Goal: Transaction & Acquisition: Purchase product/service

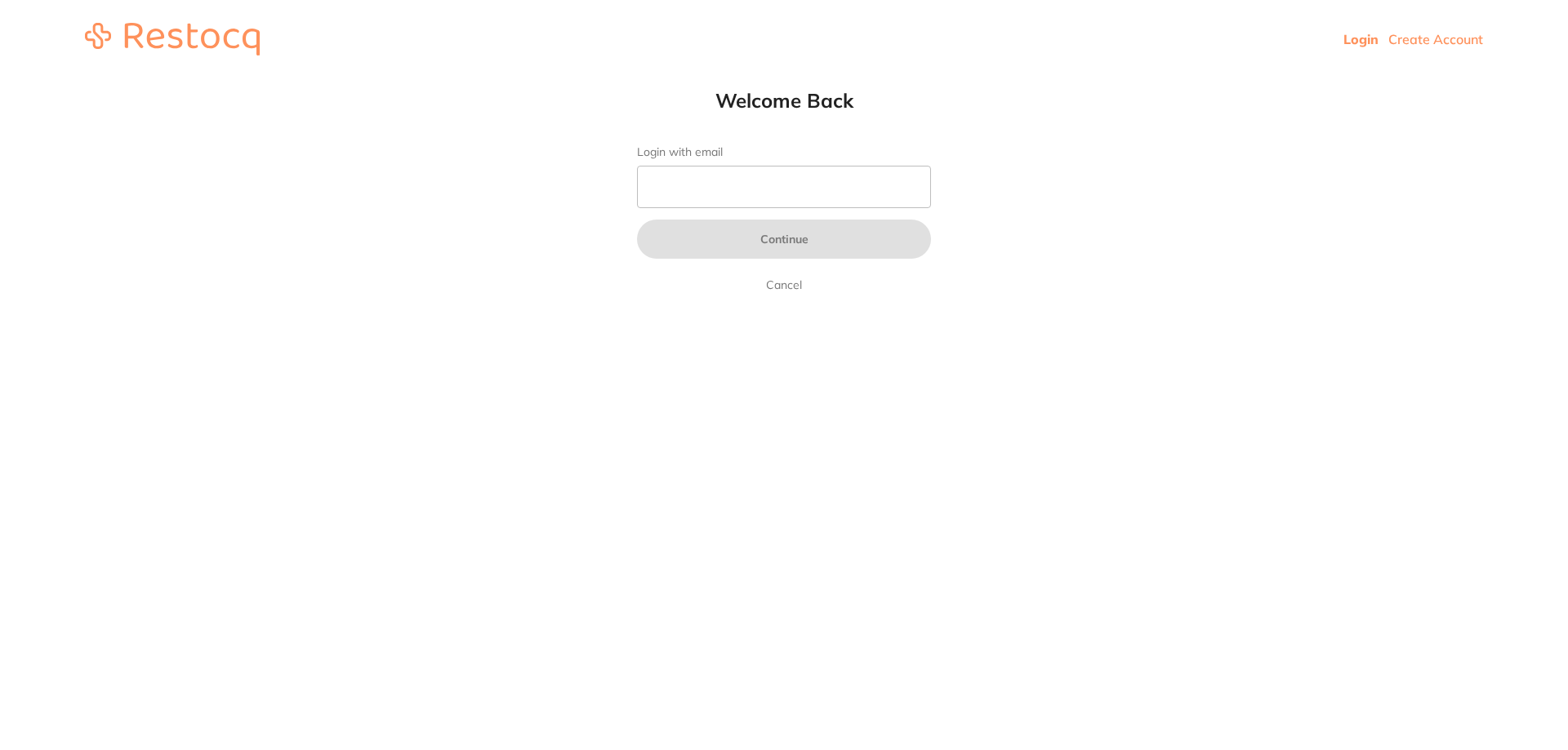
type input "b@[DOMAIN_NAME]"
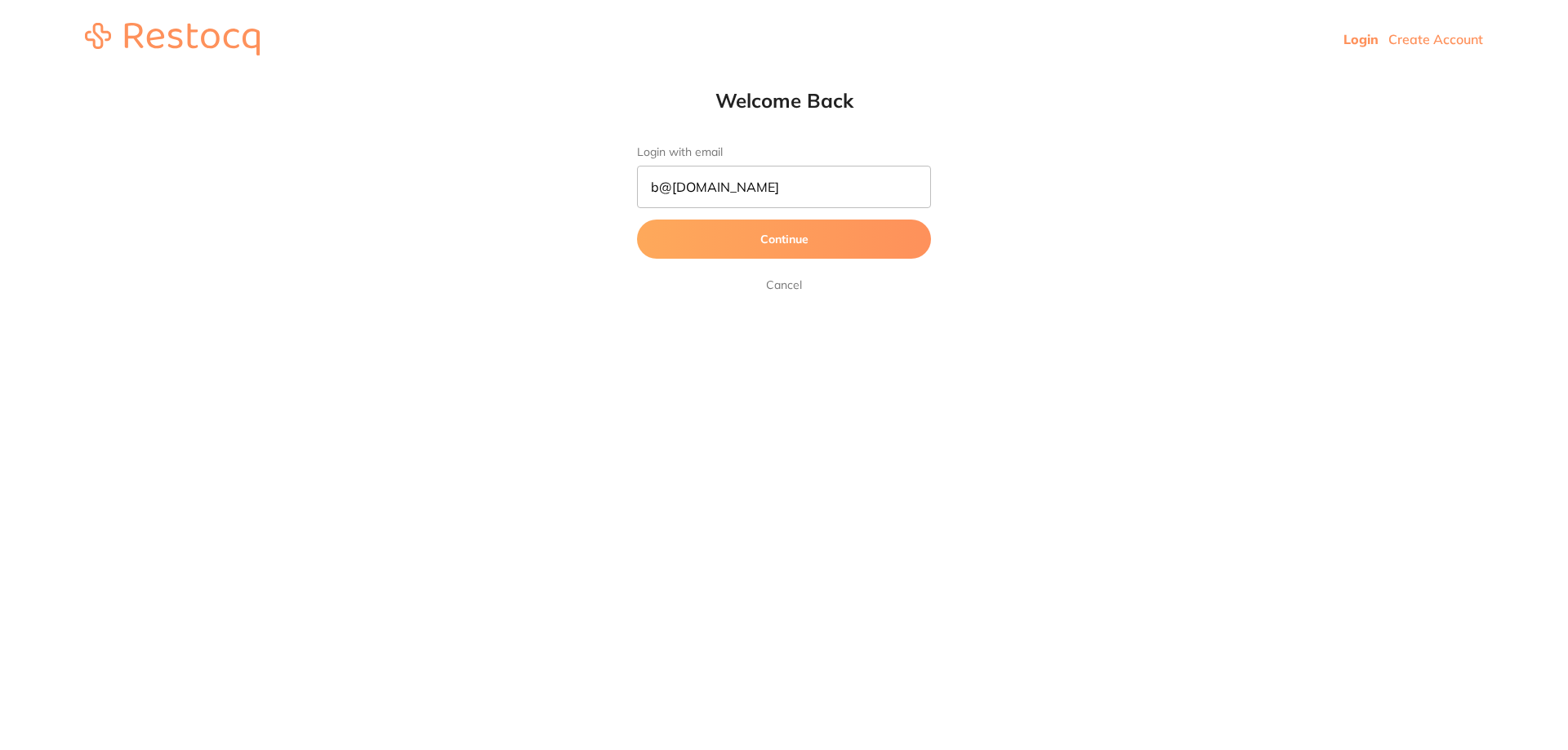
click at [828, 238] on button "Continue" at bounding box center [784, 240] width 294 height 39
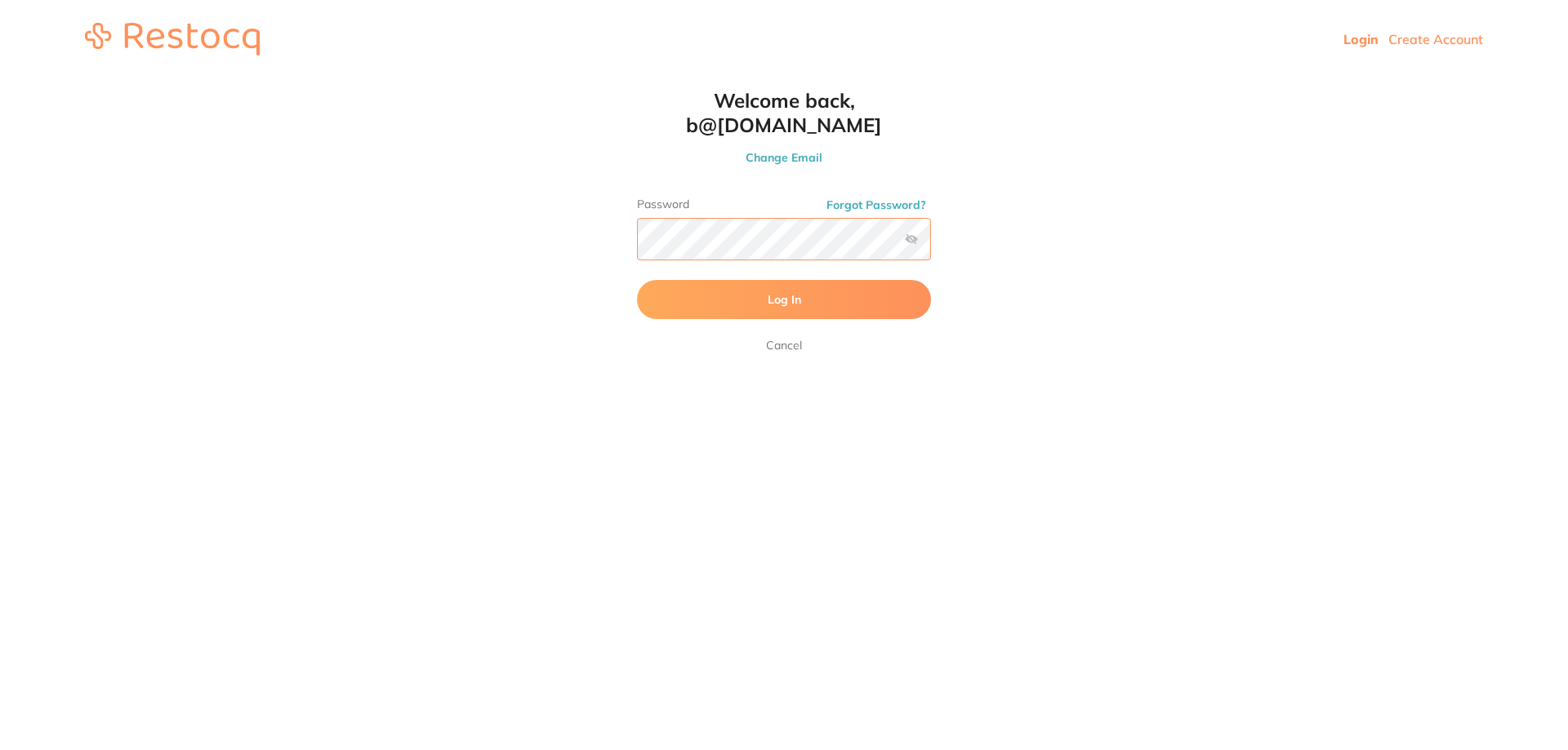
click at [637, 280] on button "Log In" at bounding box center [784, 300] width 294 height 39
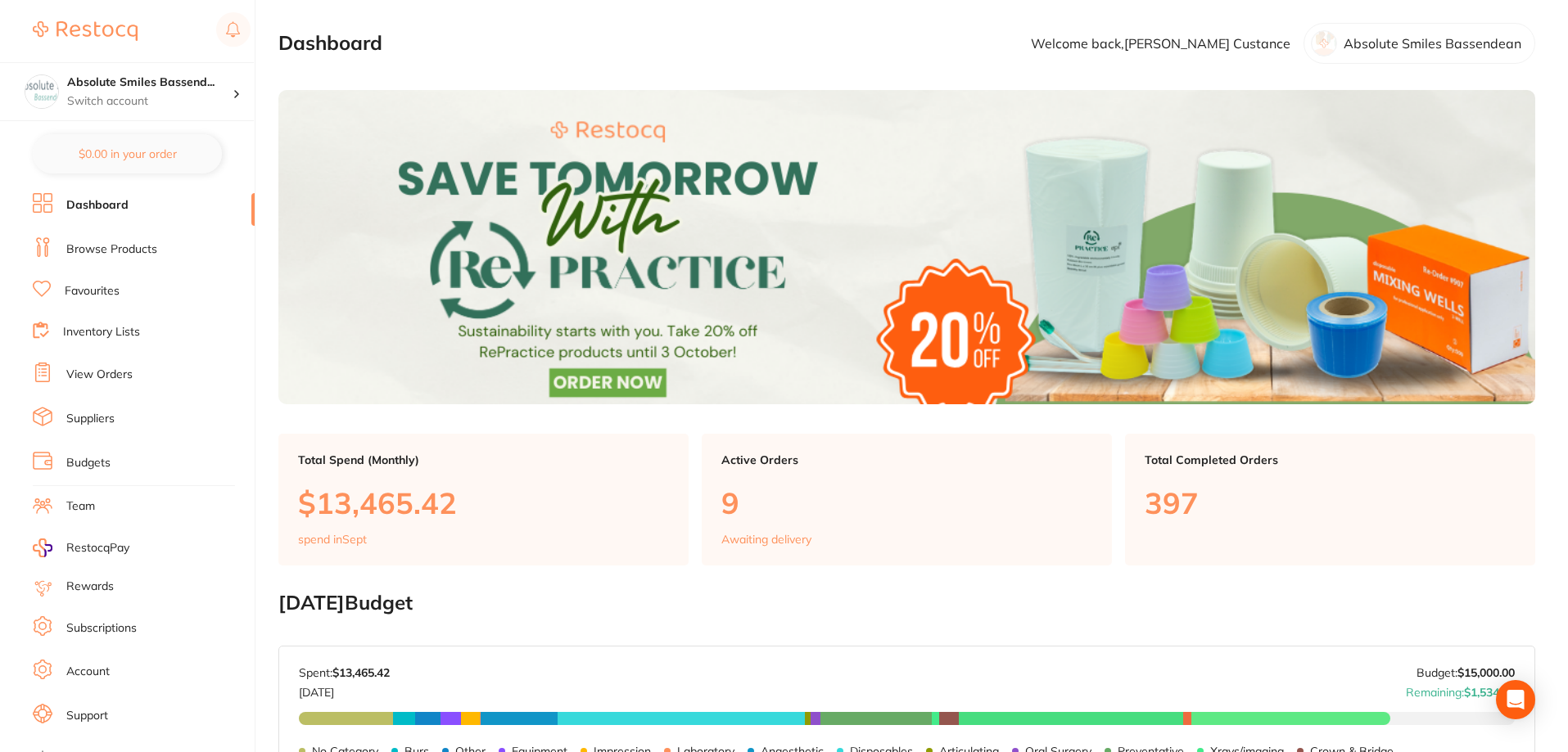
click at [97, 287] on link "Favourites" at bounding box center [92, 291] width 55 height 16
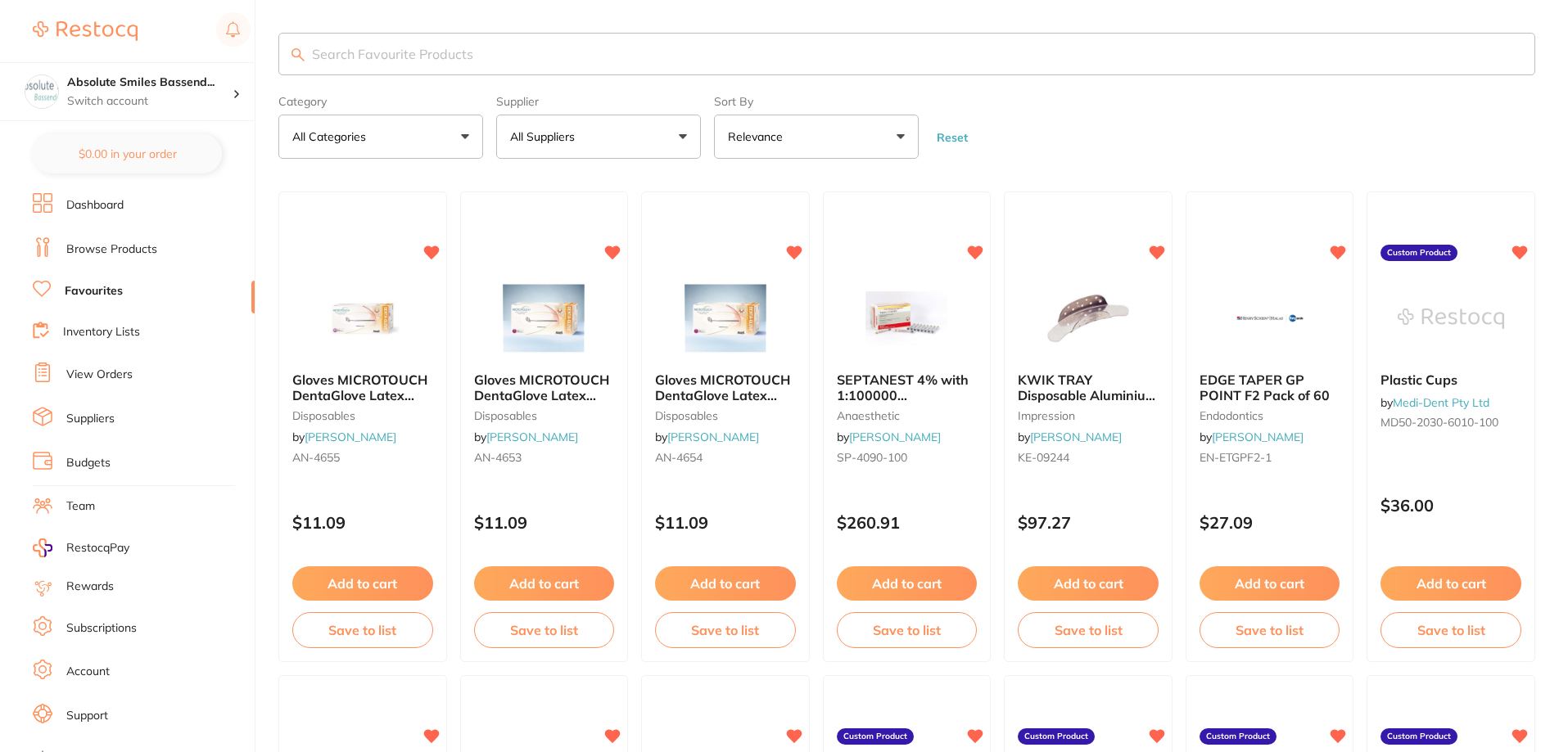
click at [114, 244] on link "Browse Products" at bounding box center [112, 249] width 91 height 16
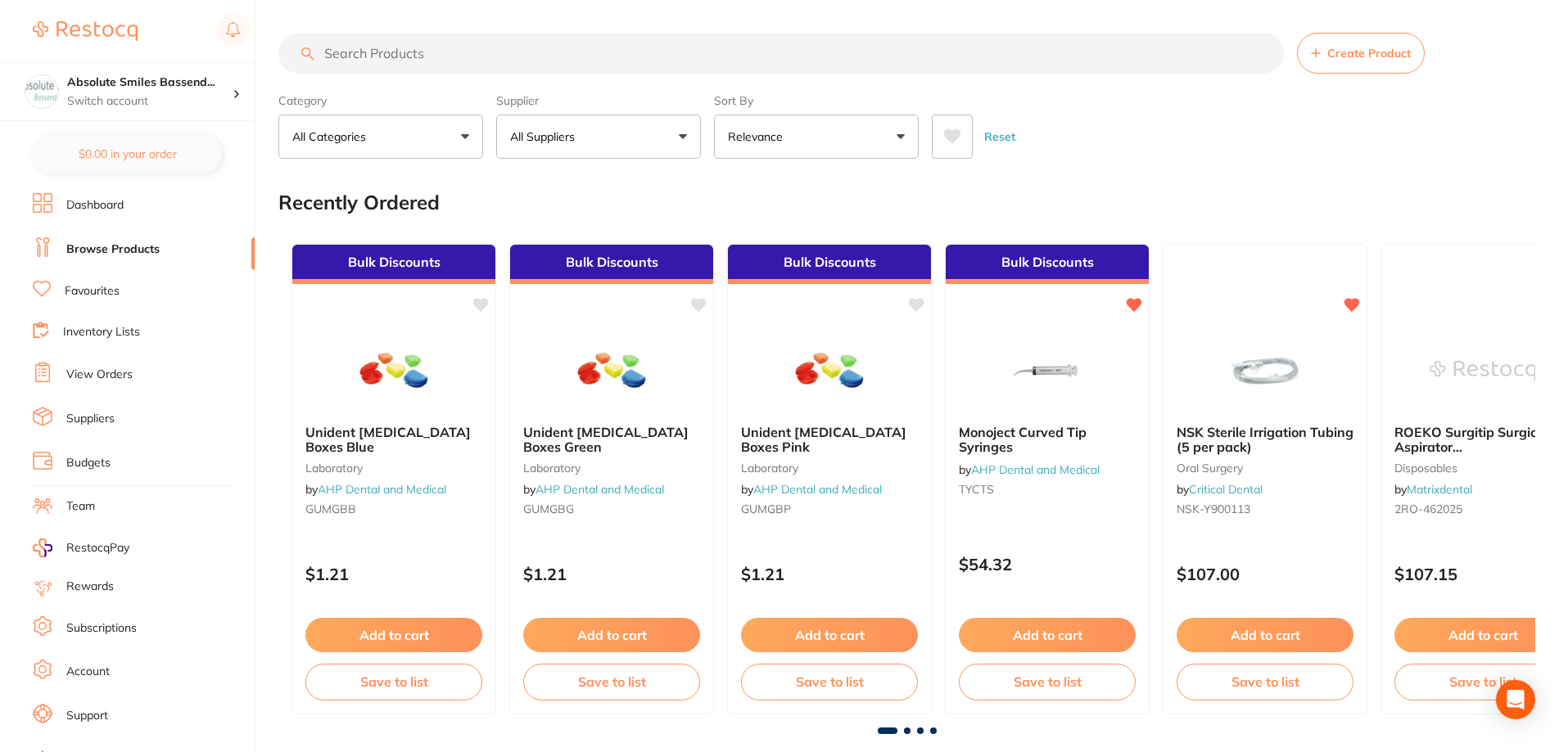
click at [460, 47] on input "search" at bounding box center [781, 53] width 1006 height 41
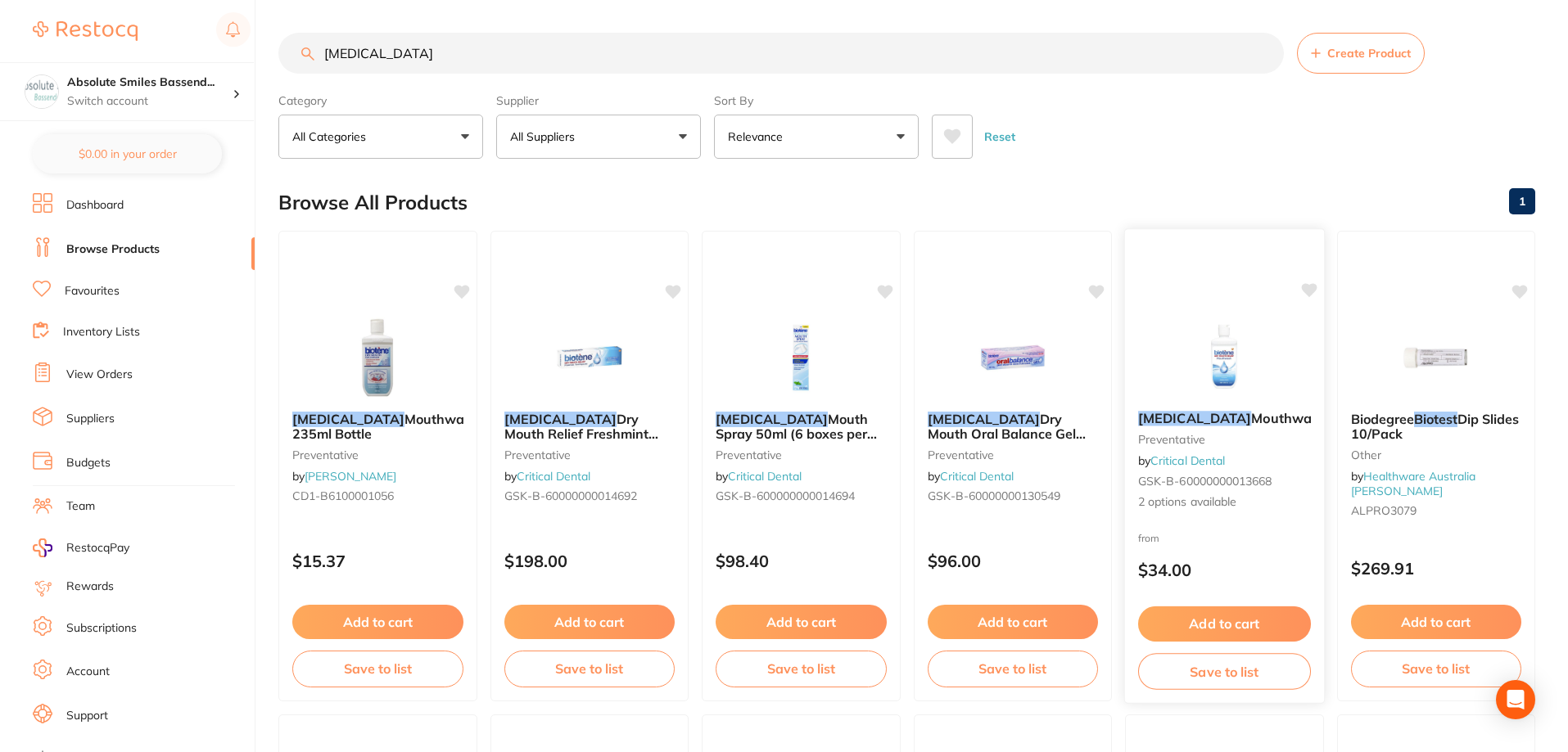
type input "biotene"
click at [1258, 543] on div "from $34.00" at bounding box center [1225, 558] width 199 height 59
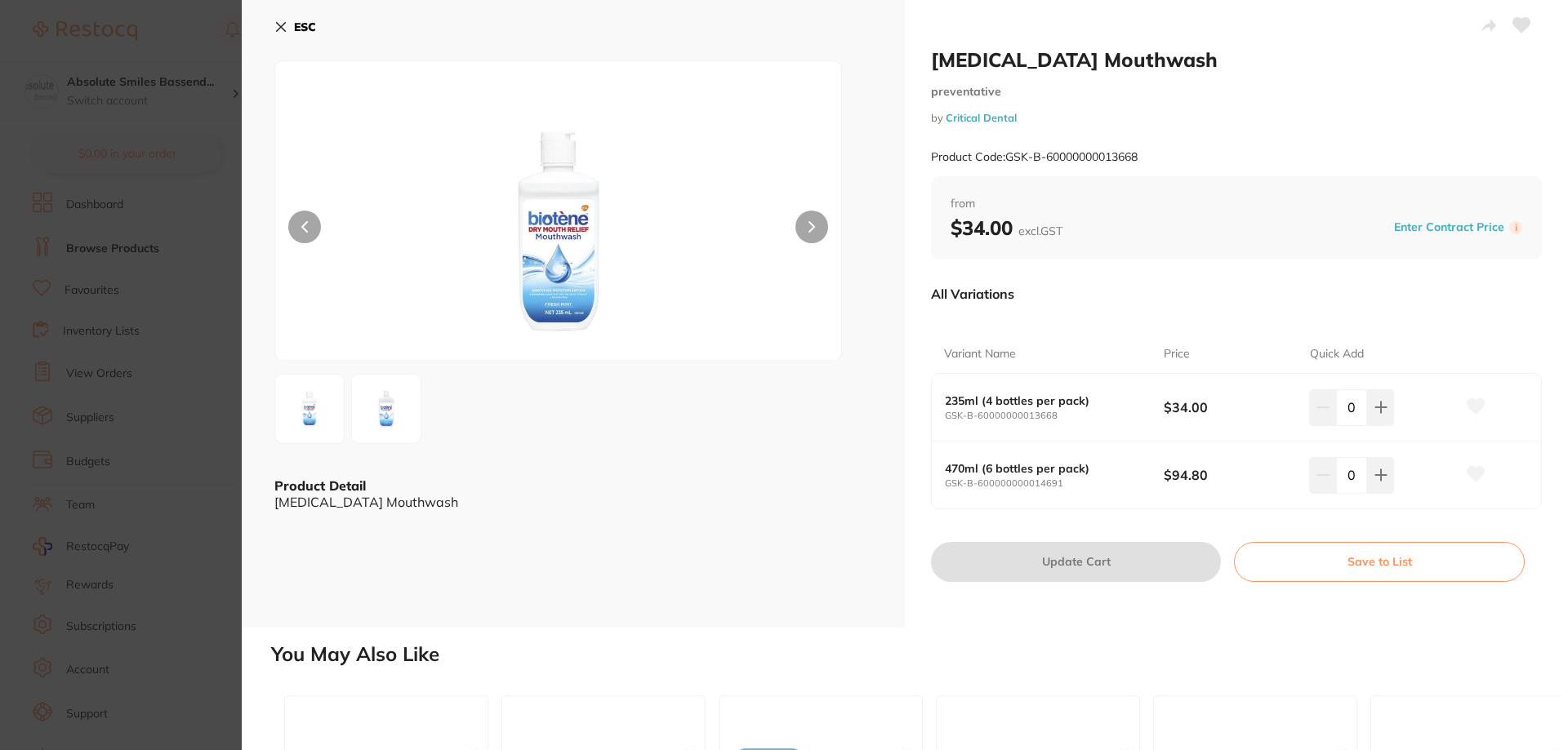
click at [293, 21] on button "ESC" at bounding box center [295, 27] width 42 height 27
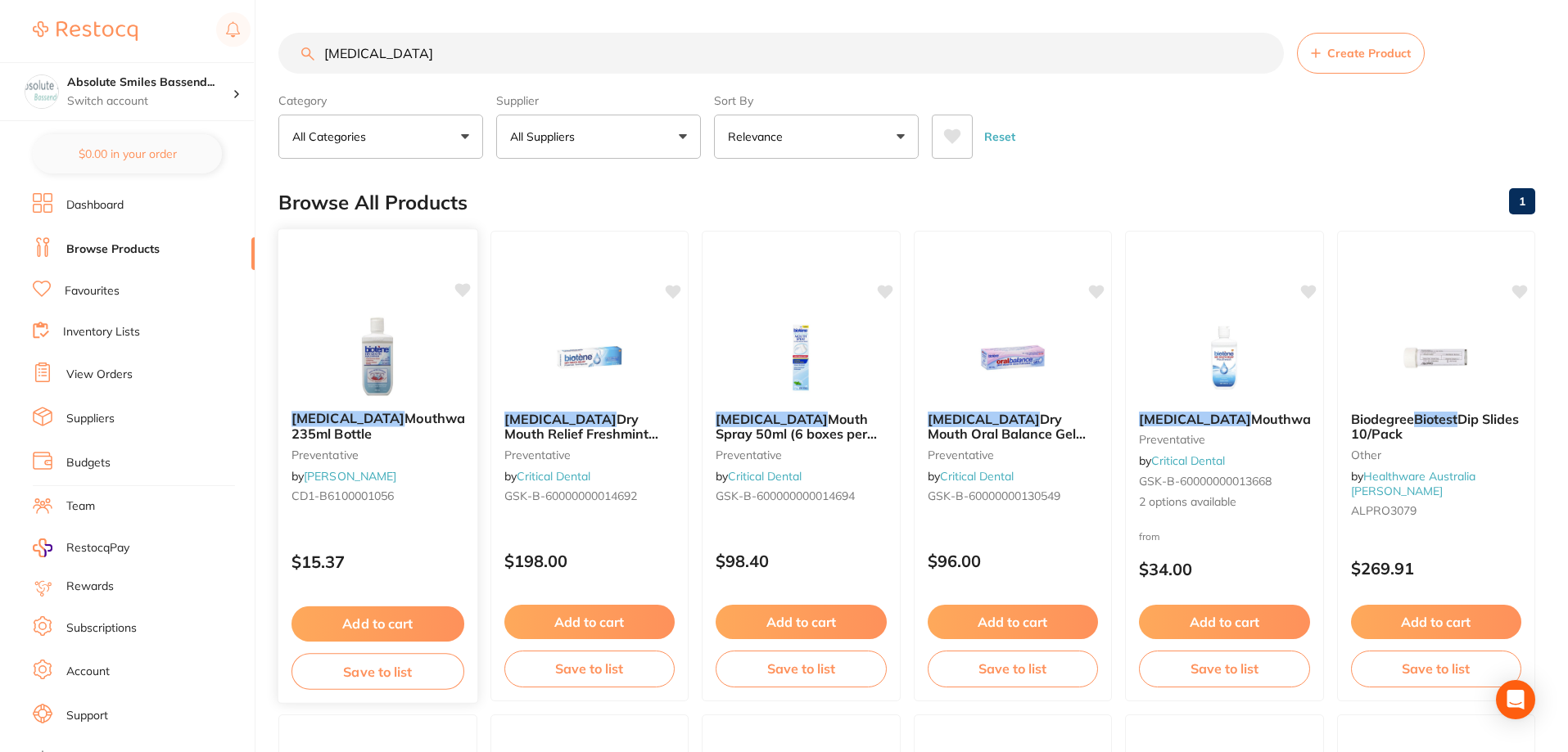
click at [425, 525] on div "BIOTENE Mouthwash 235ml Bottle preventative by Henry Schein Halas CD1-B61000010…" at bounding box center [378, 466] width 201 height 476
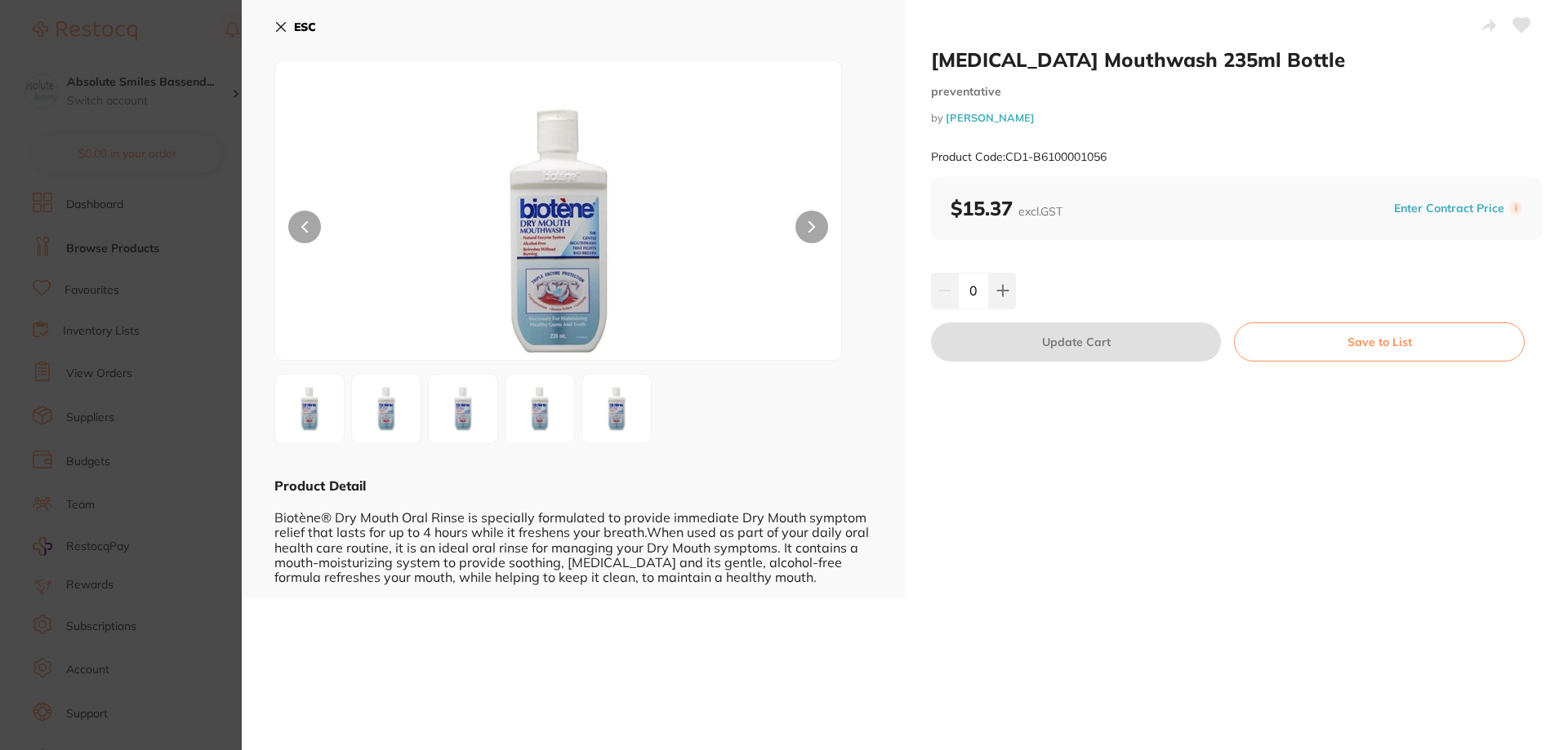
click at [302, 29] on b "ESC" at bounding box center [305, 27] width 22 height 15
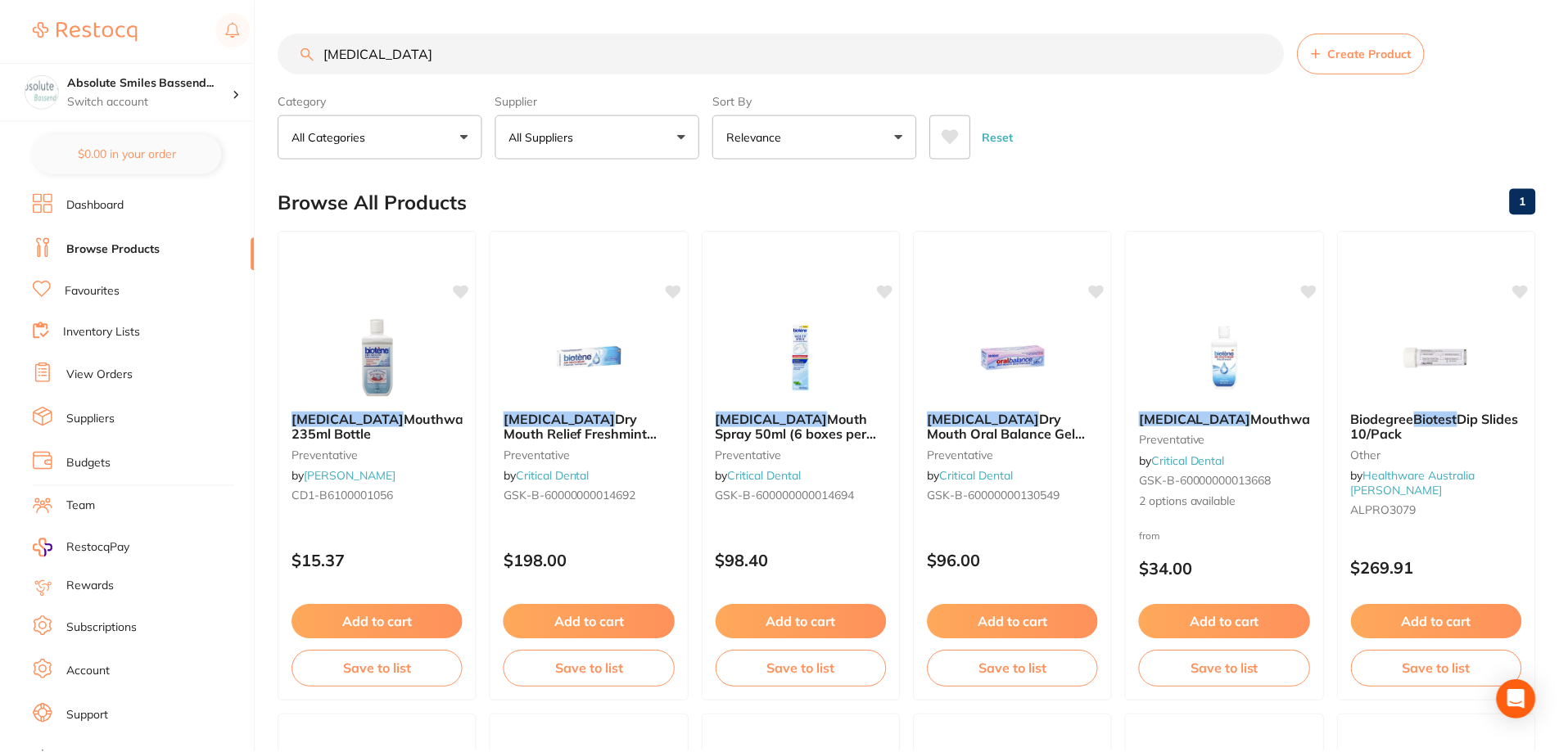
scroll to position [4, 0]
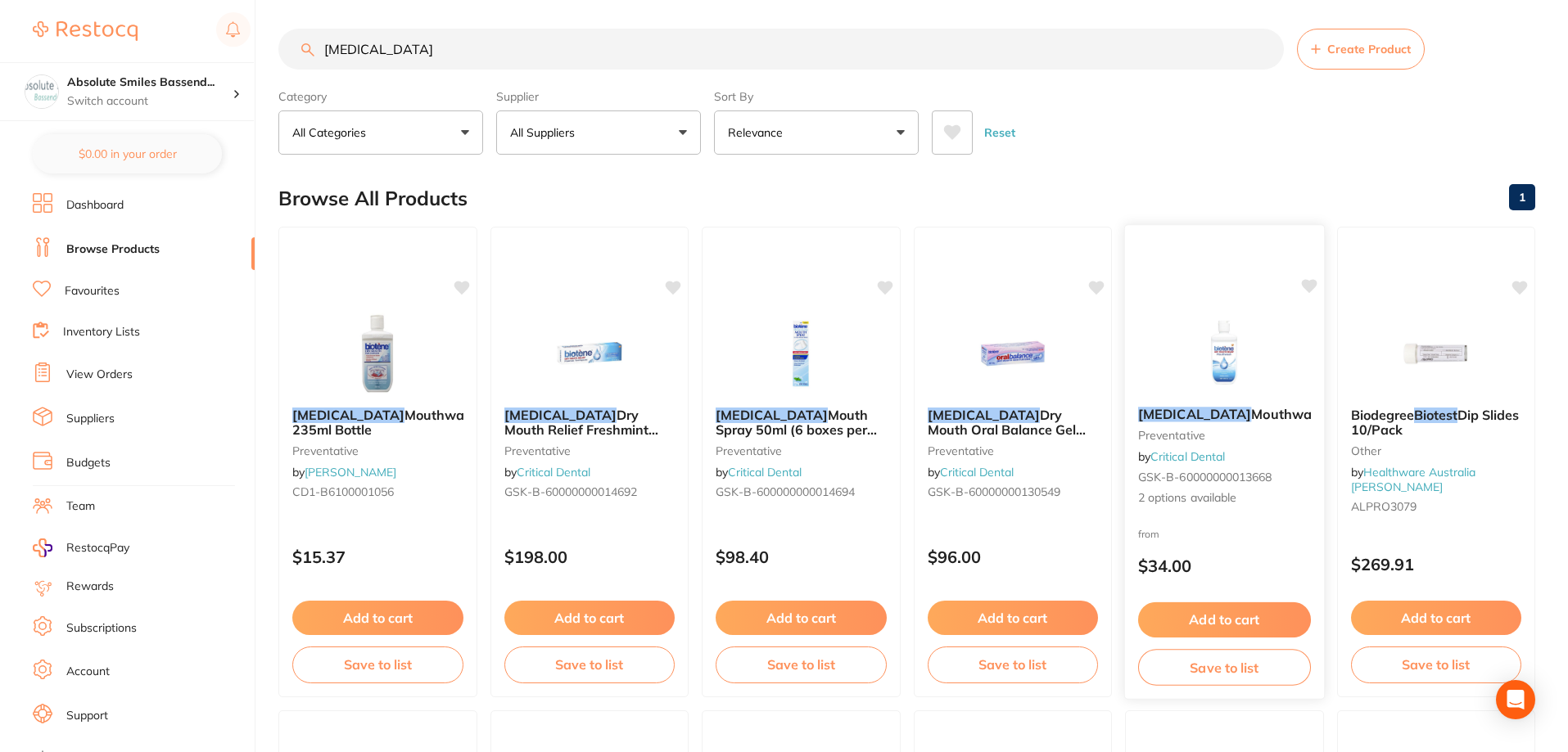
click at [1266, 440] on small "preventative" at bounding box center [1225, 435] width 173 height 13
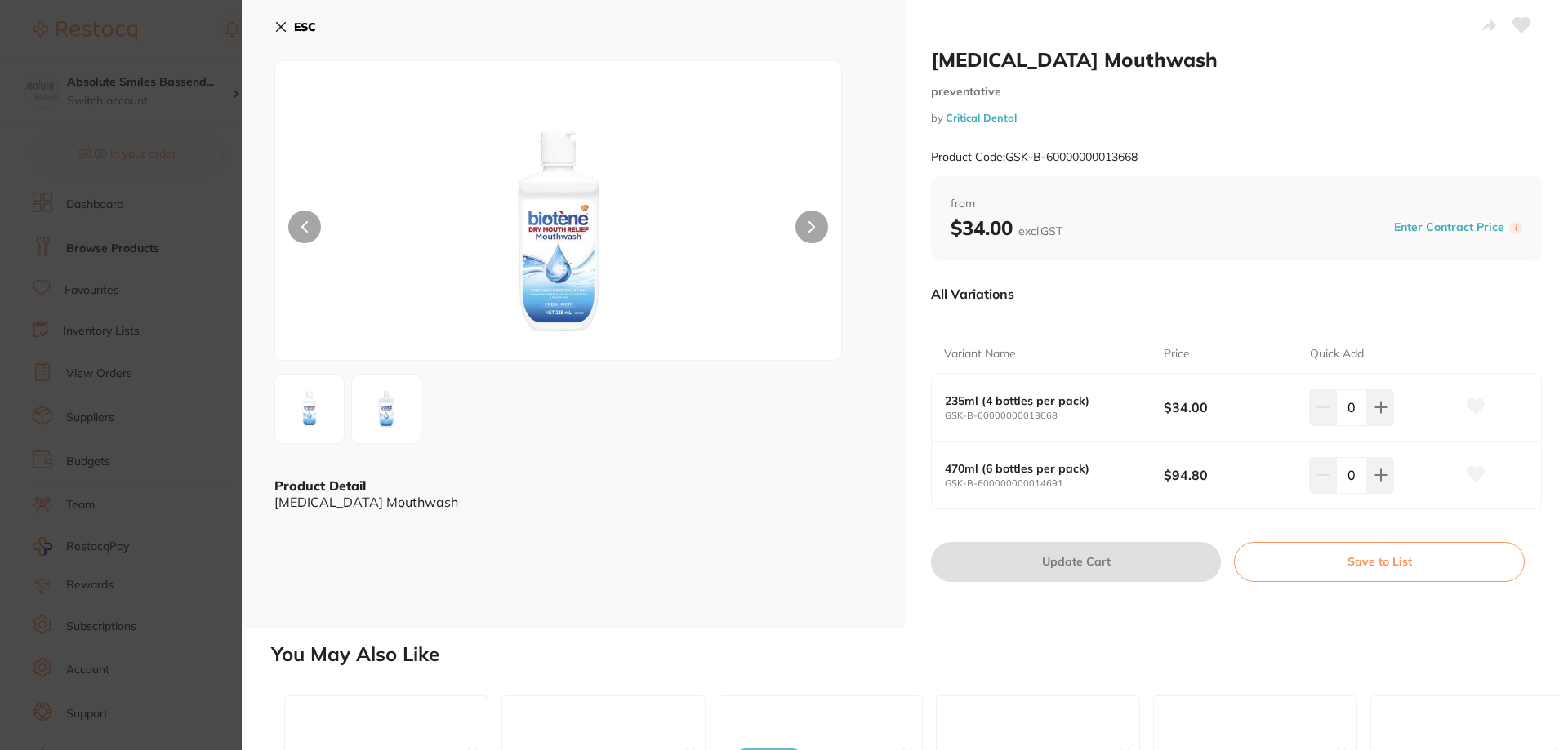
click at [1473, 402] on icon at bounding box center [1476, 406] width 17 height 15
click at [290, 21] on button "ESC" at bounding box center [295, 27] width 42 height 27
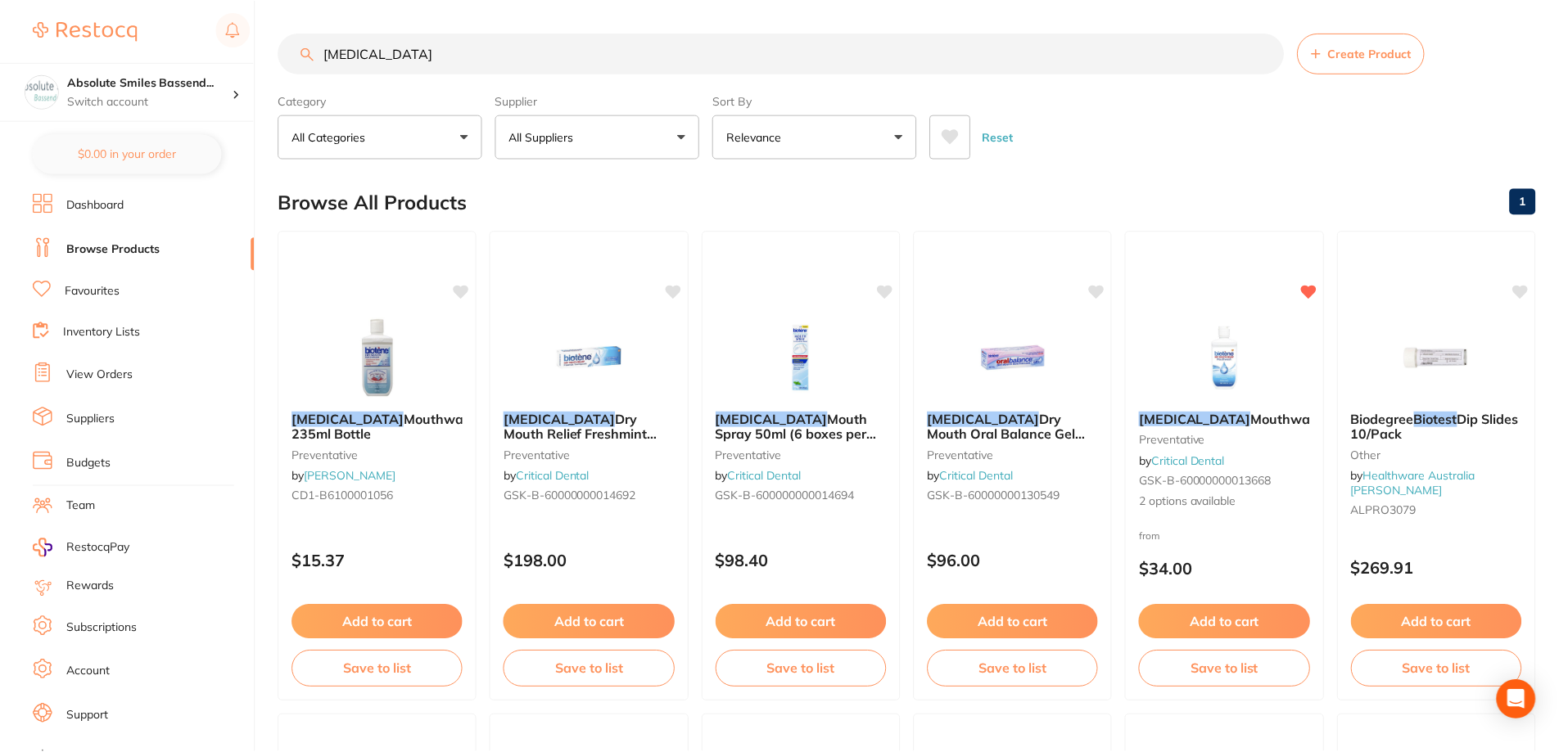
scroll to position [4, 0]
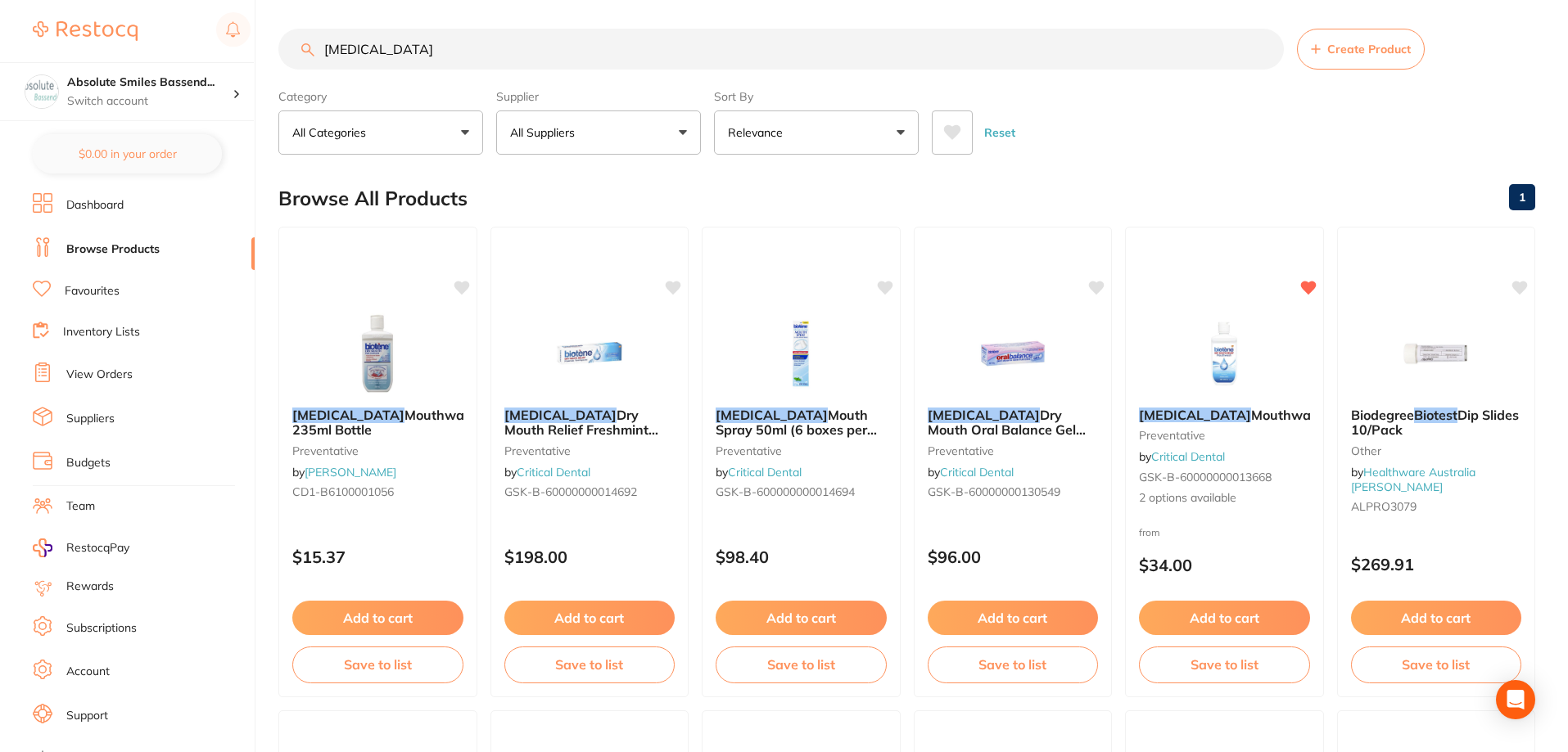
click at [370, 339] on img at bounding box center [378, 353] width 106 height 82
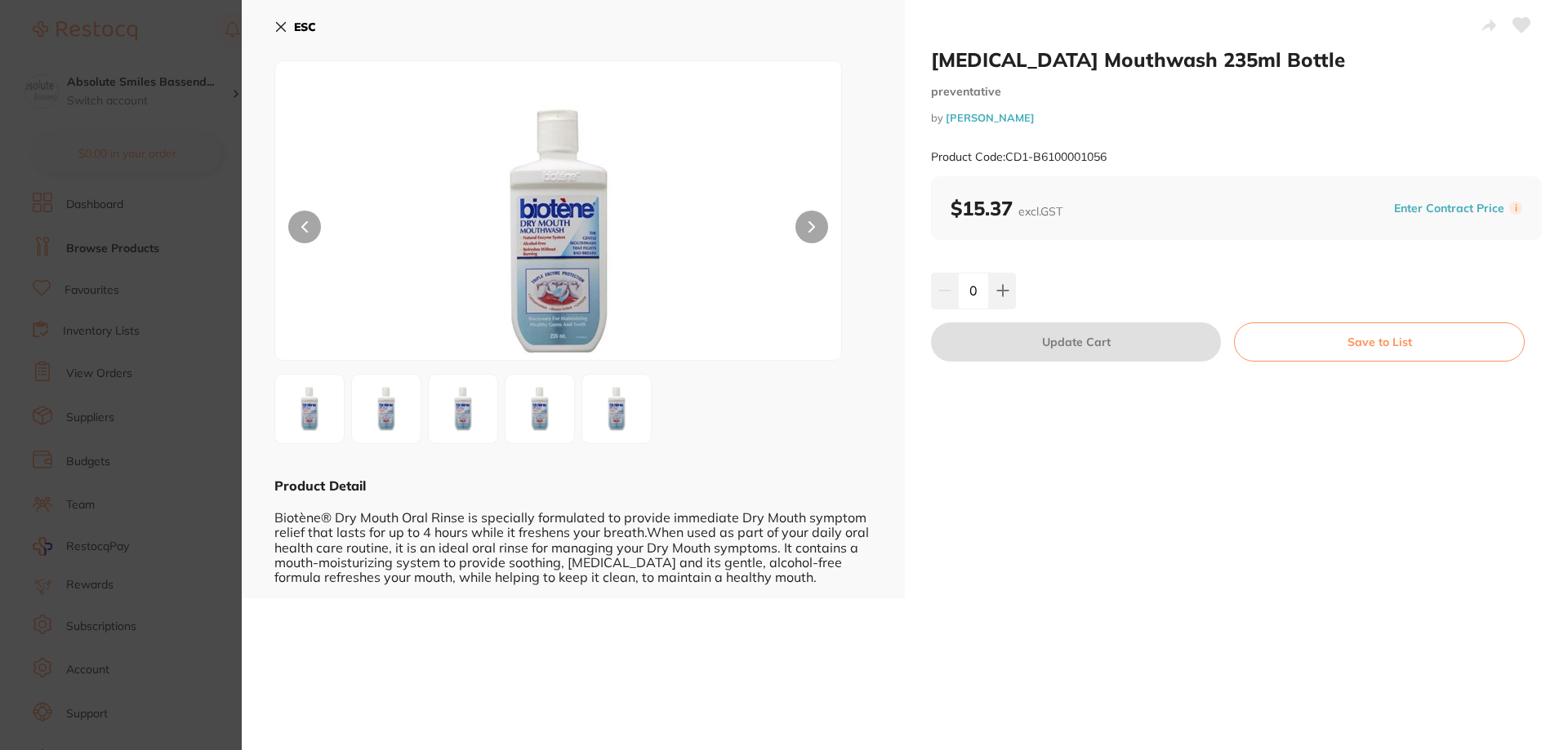
click at [286, 24] on icon at bounding box center [280, 27] width 13 height 13
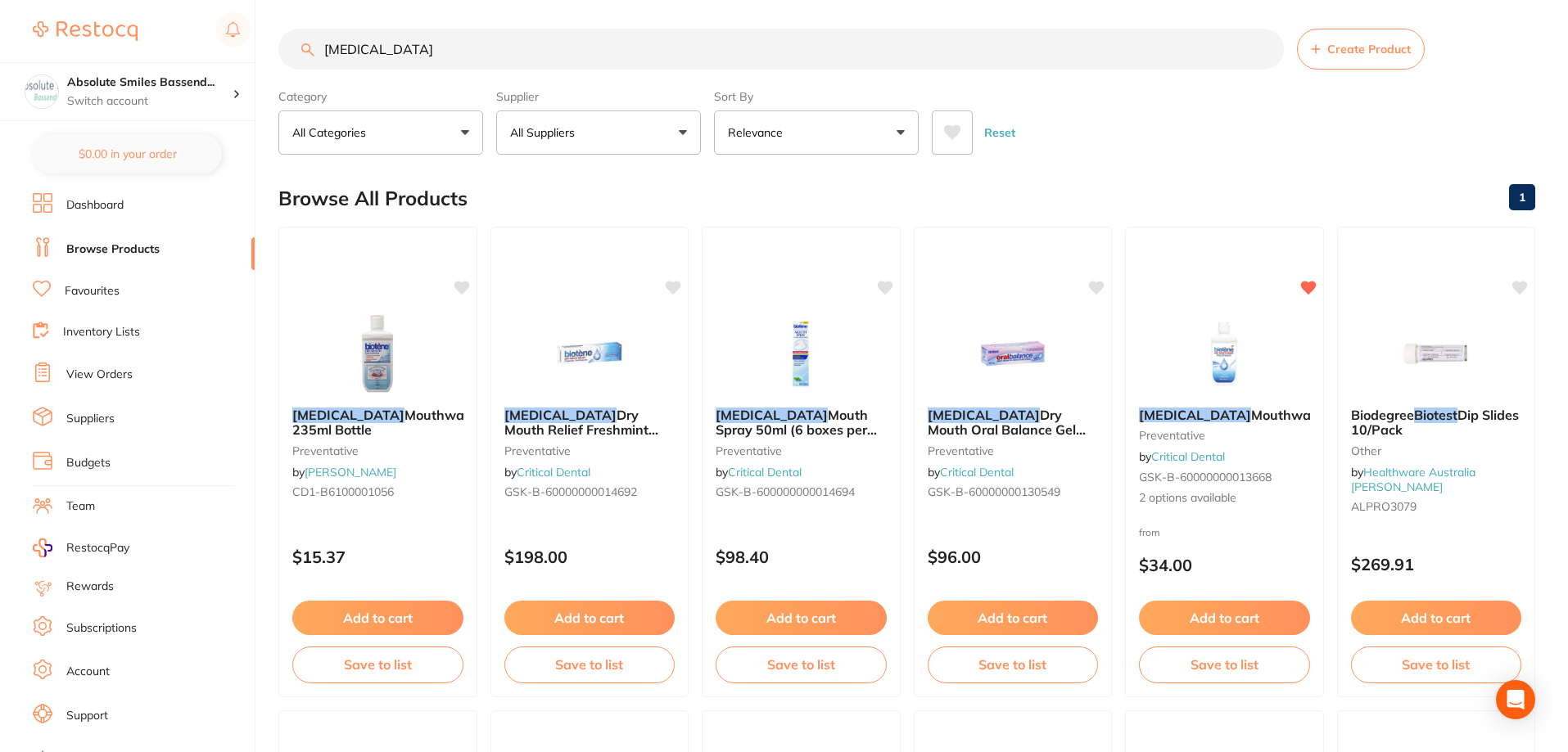
click at [106, 288] on link "Favourites" at bounding box center [92, 291] width 55 height 16
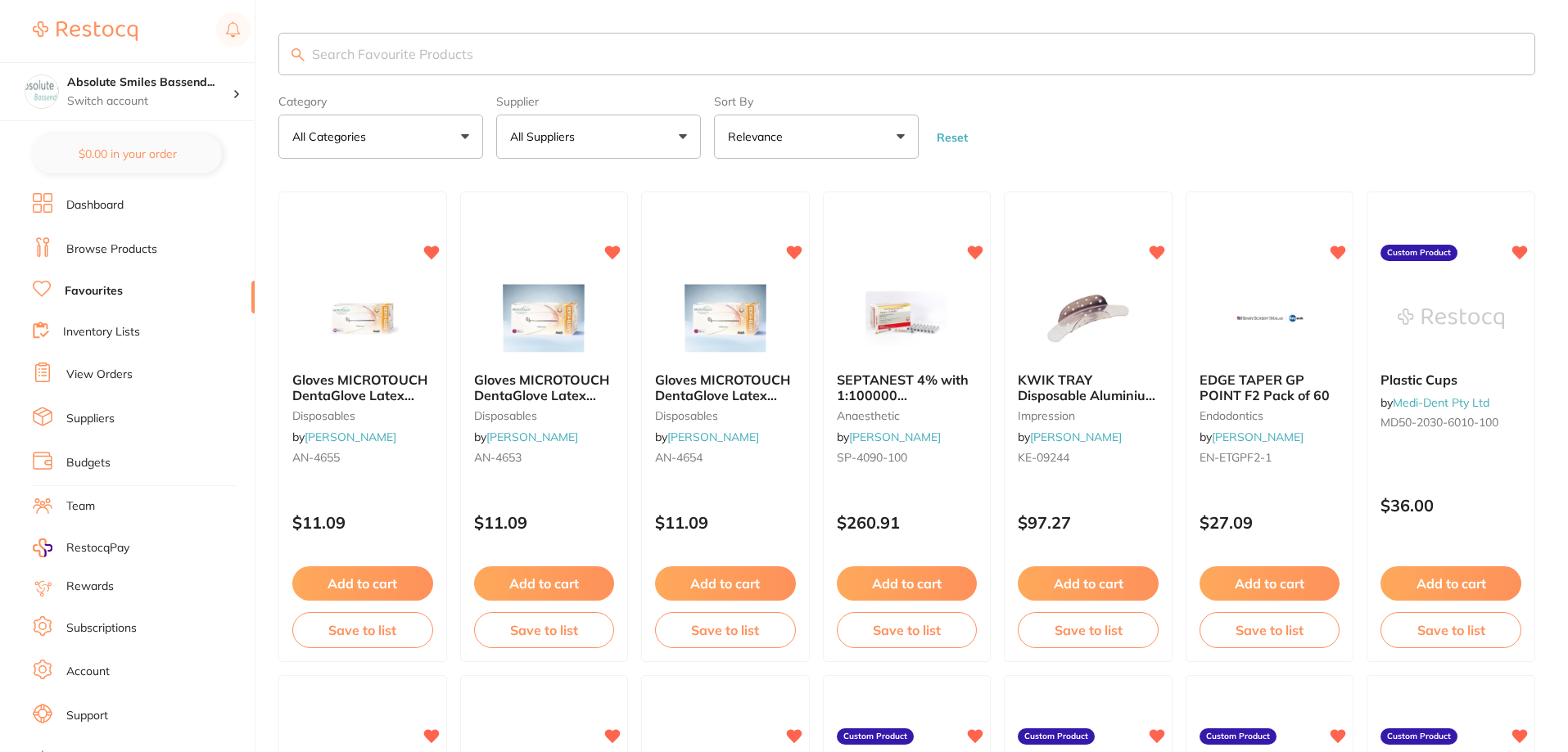
click at [376, 56] on input "search" at bounding box center [907, 54] width 1257 height 43
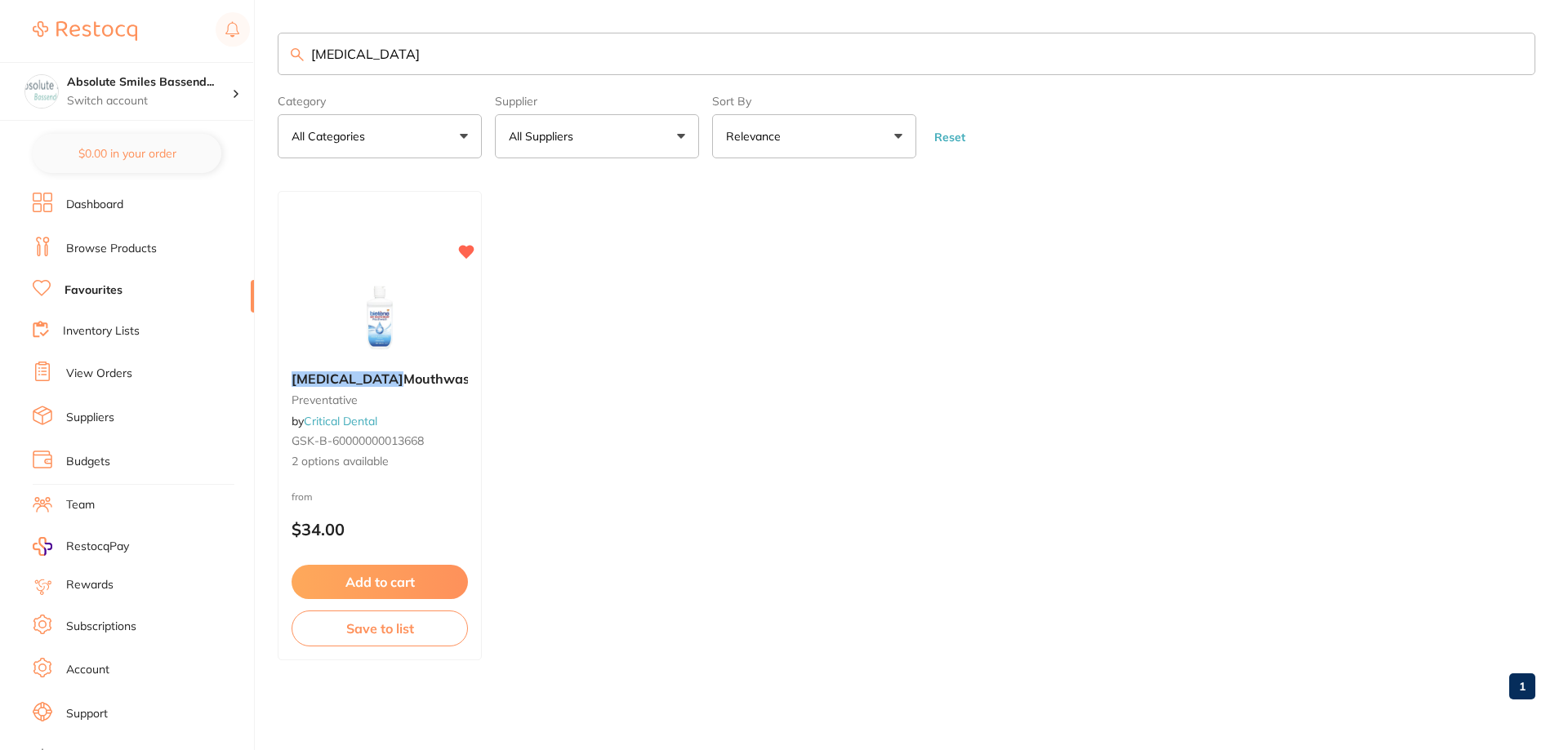
type input "biotene"
click at [402, 523] on p "$34.00" at bounding box center [379, 530] width 176 height 19
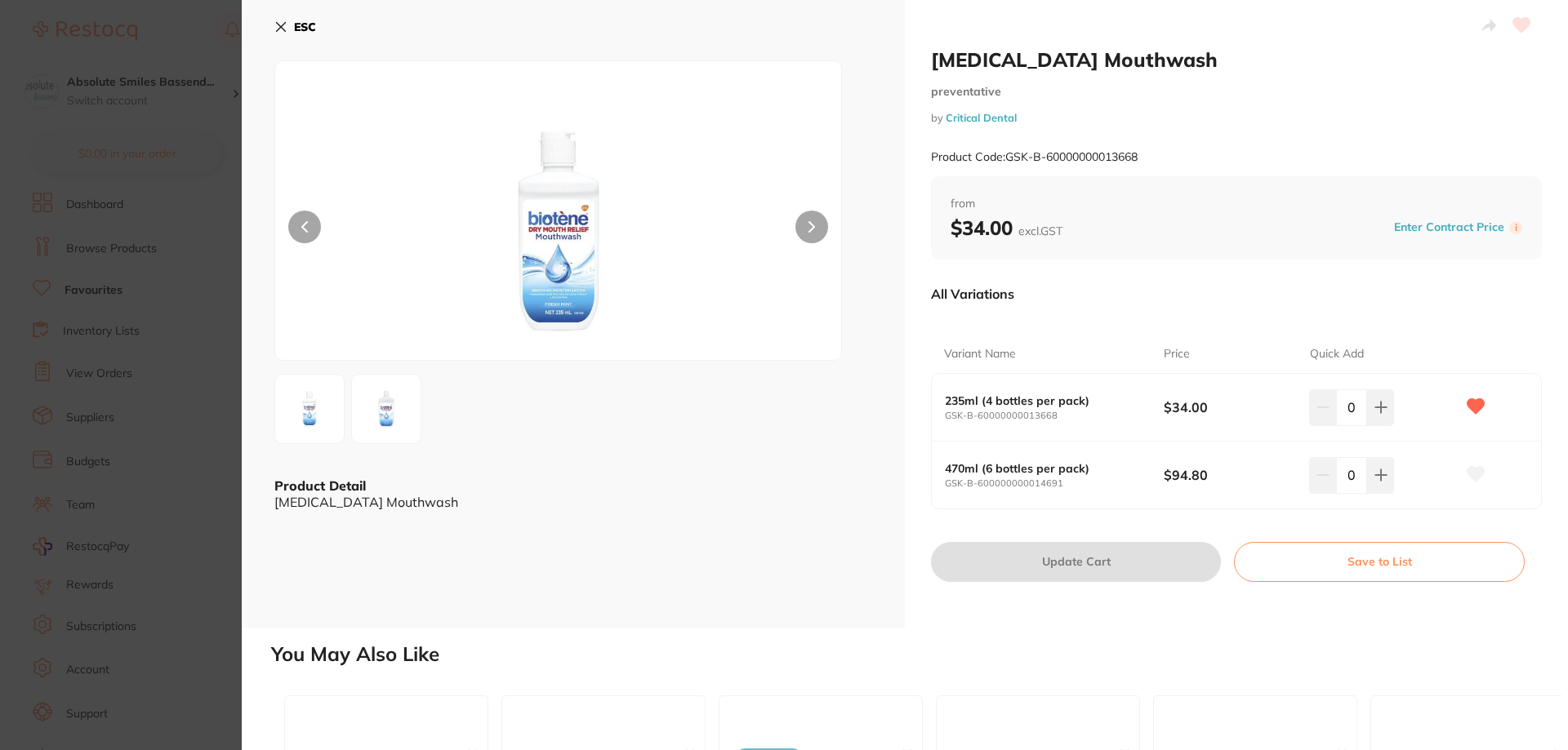
click at [283, 11] on div "ESC Product Detail Biotene Mouthwash" at bounding box center [573, 313] width 663 height 628
click at [282, 23] on icon at bounding box center [280, 27] width 13 height 13
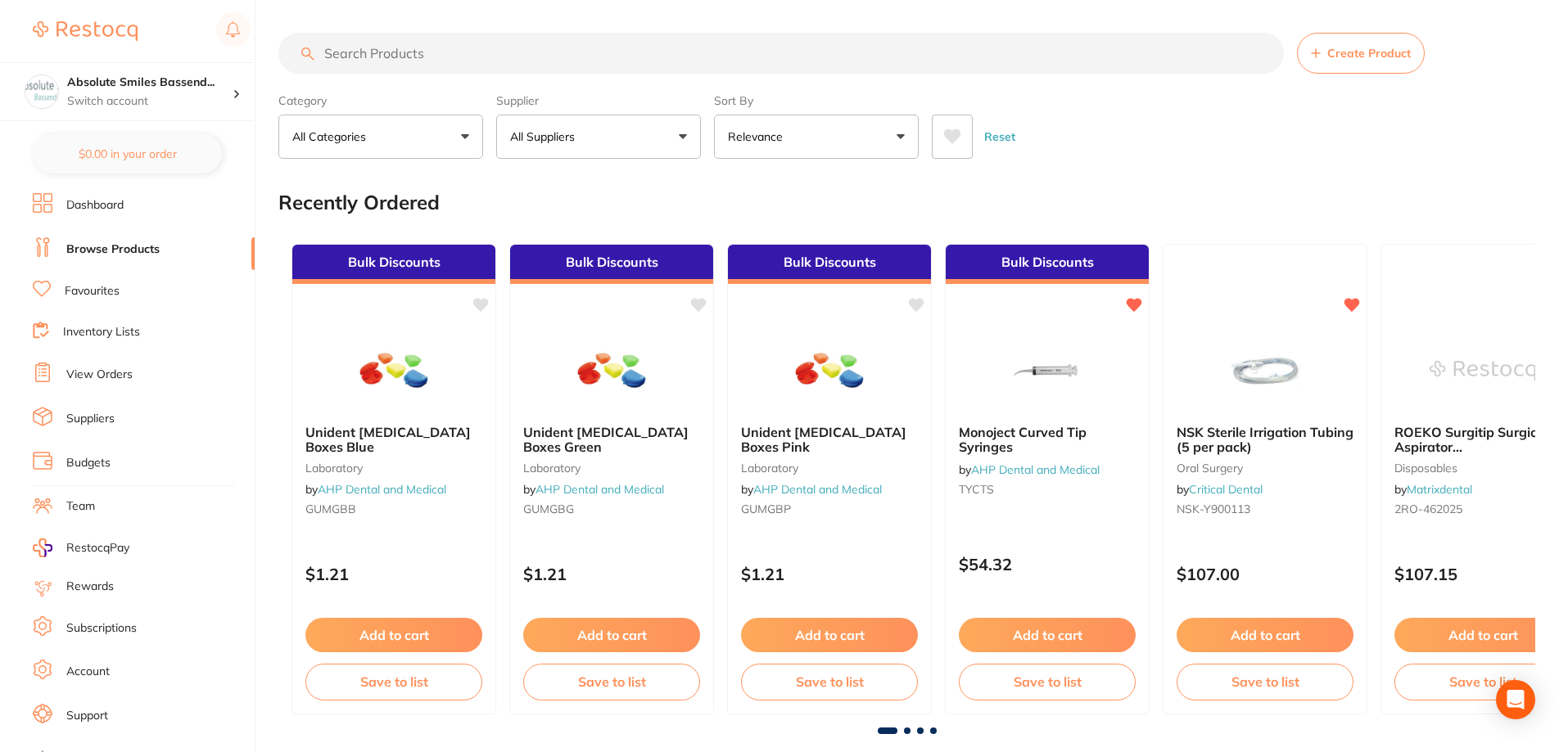
click at [406, 51] on input "search" at bounding box center [781, 53] width 1006 height 41
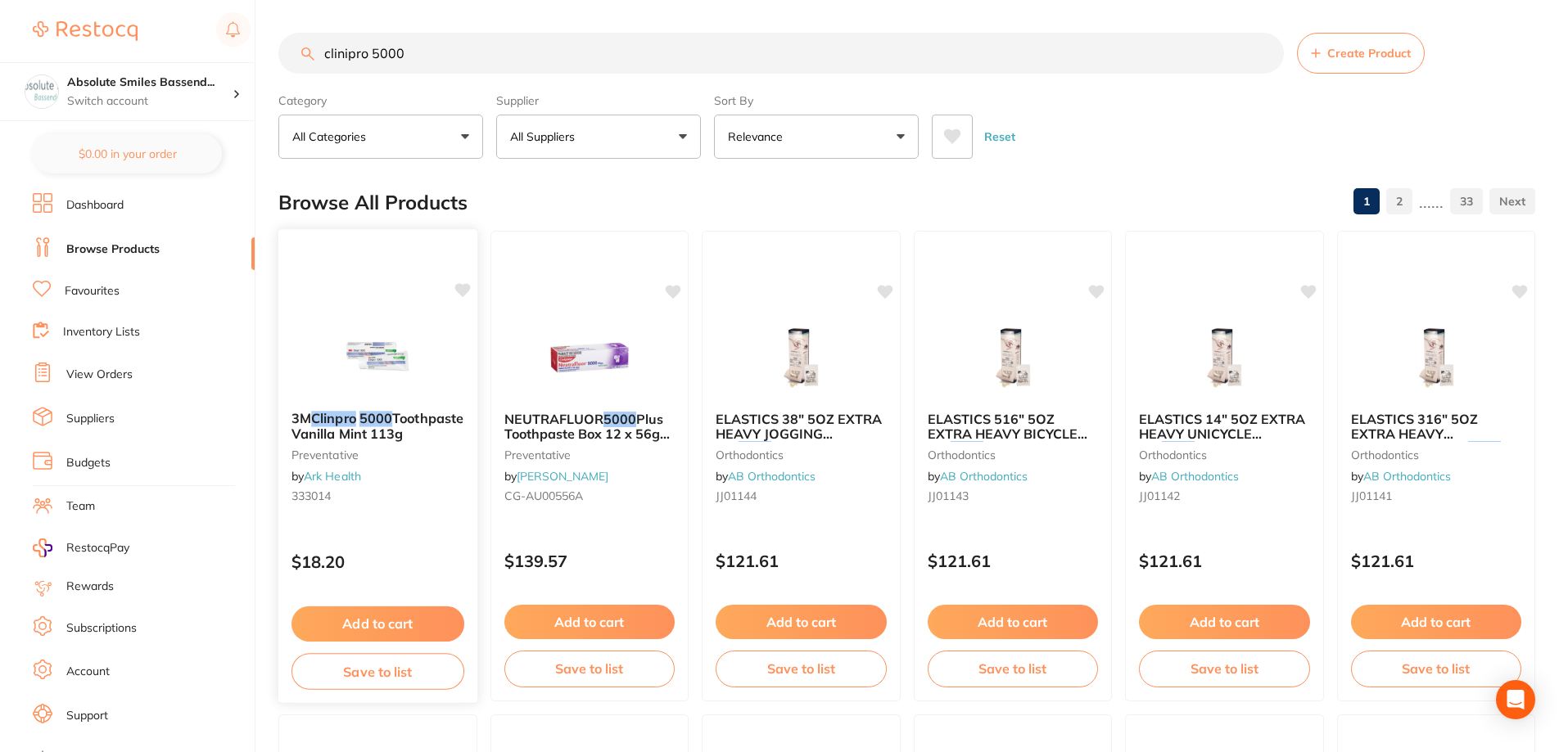
click at [398, 498] on small "333014" at bounding box center [378, 495] width 173 height 13
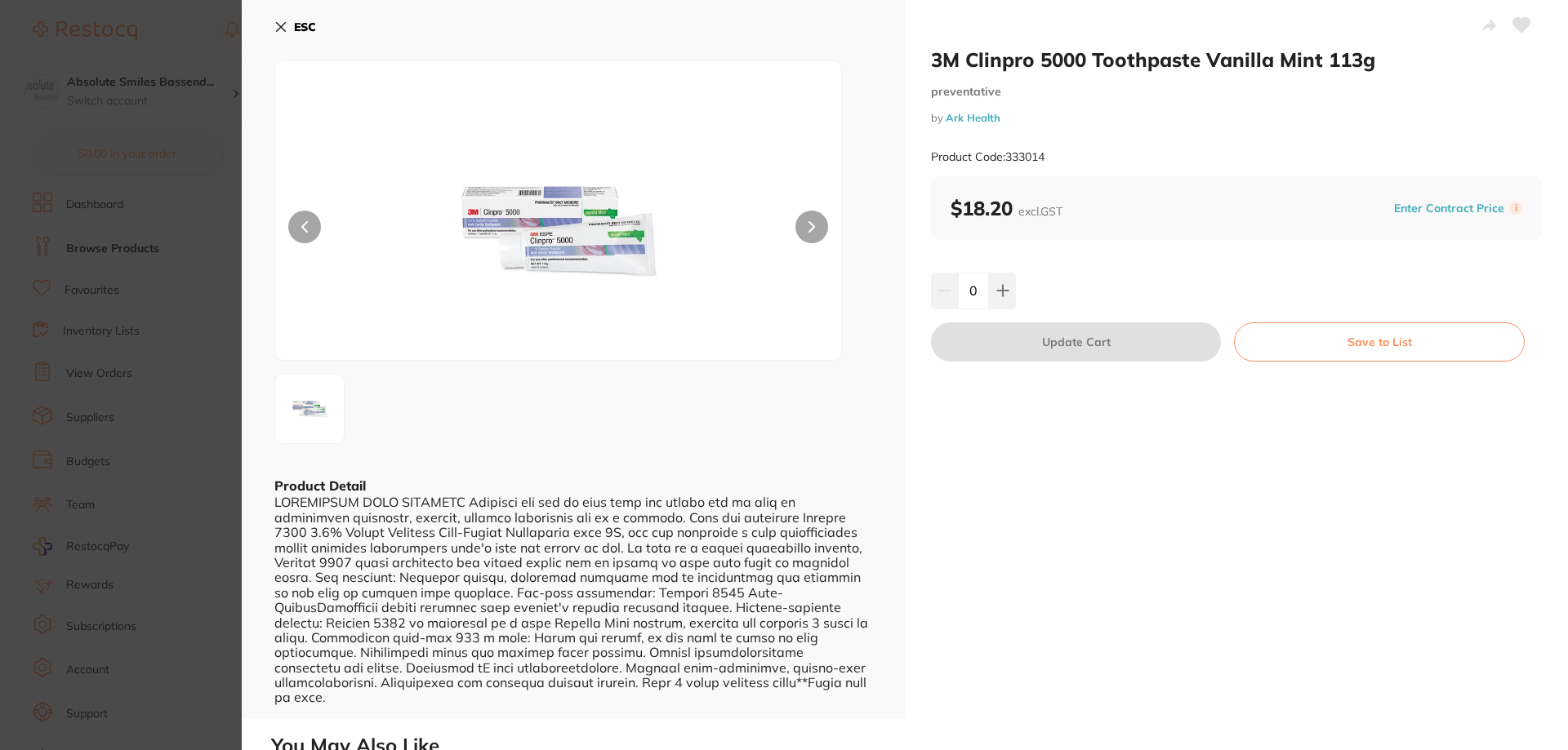
click at [1513, 28] on icon at bounding box center [1522, 25] width 17 height 15
click at [304, 21] on b "ESC" at bounding box center [305, 27] width 22 height 15
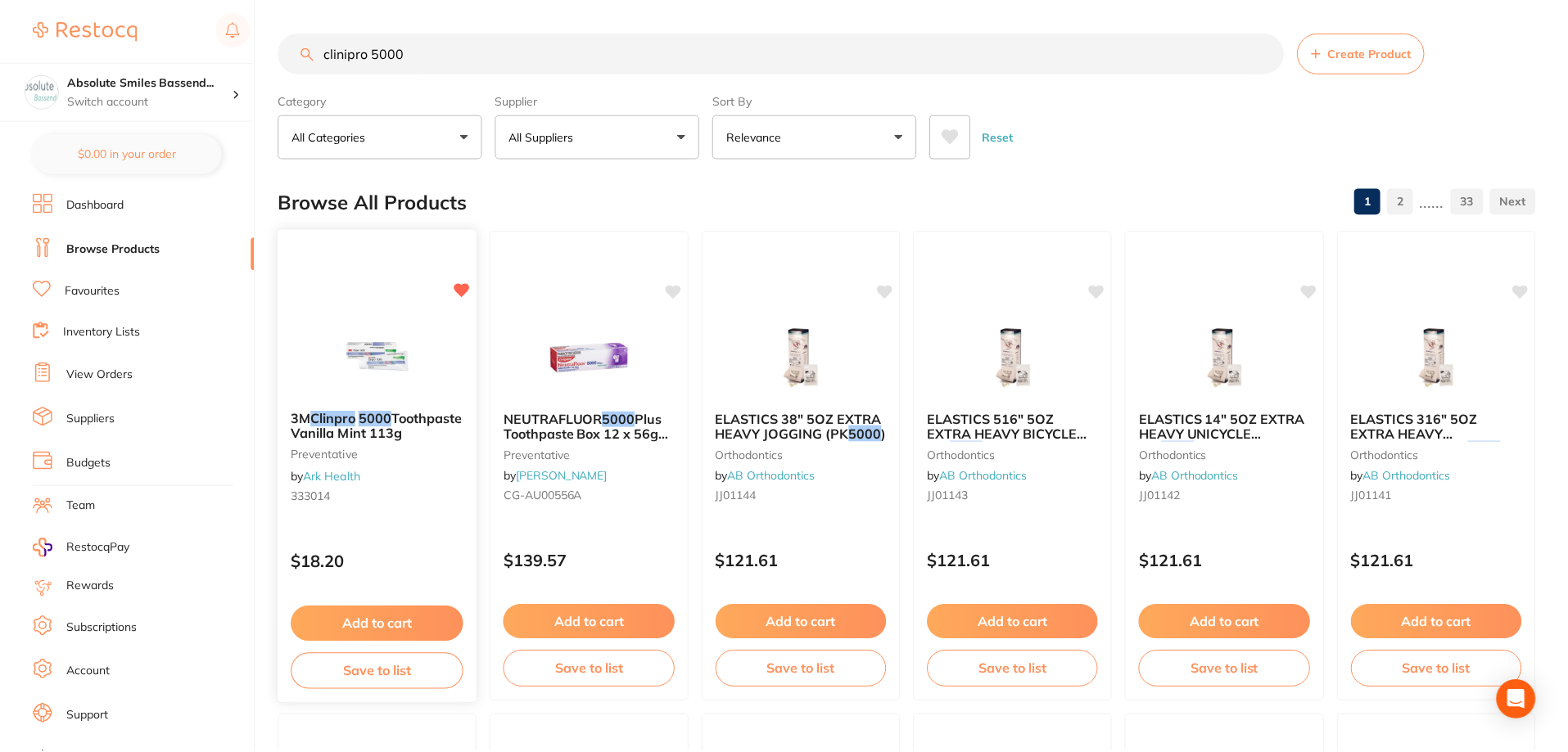
scroll to position [4, 0]
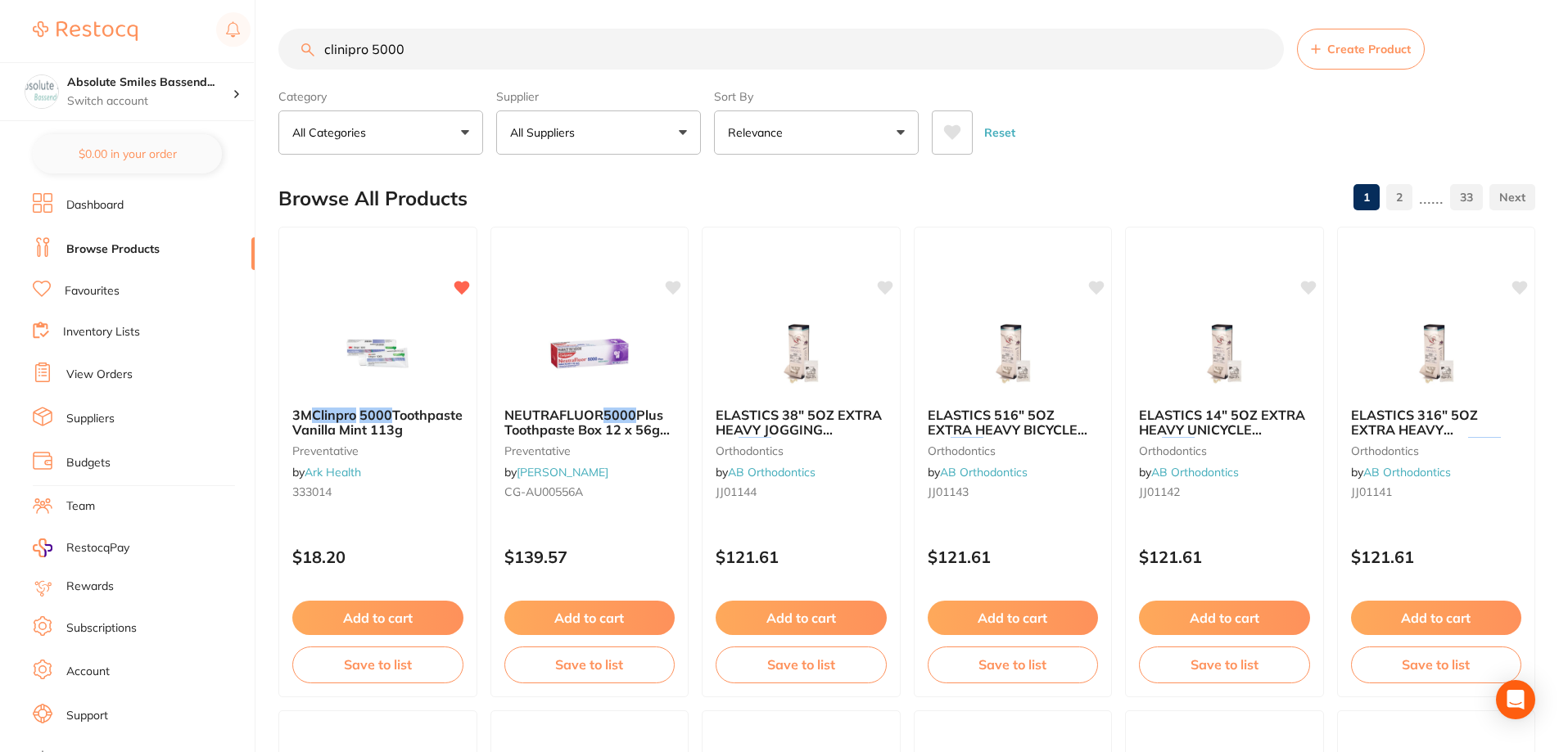
drag, startPoint x: 421, startPoint y: 58, endPoint x: 259, endPoint y: 45, distance: 162.5
click at [259, 45] on div "$0.00 Absolute Smiles Bassend... Switch account Absolute Smiles Bassendean $0.0…" at bounding box center [784, 372] width 1568 height 752
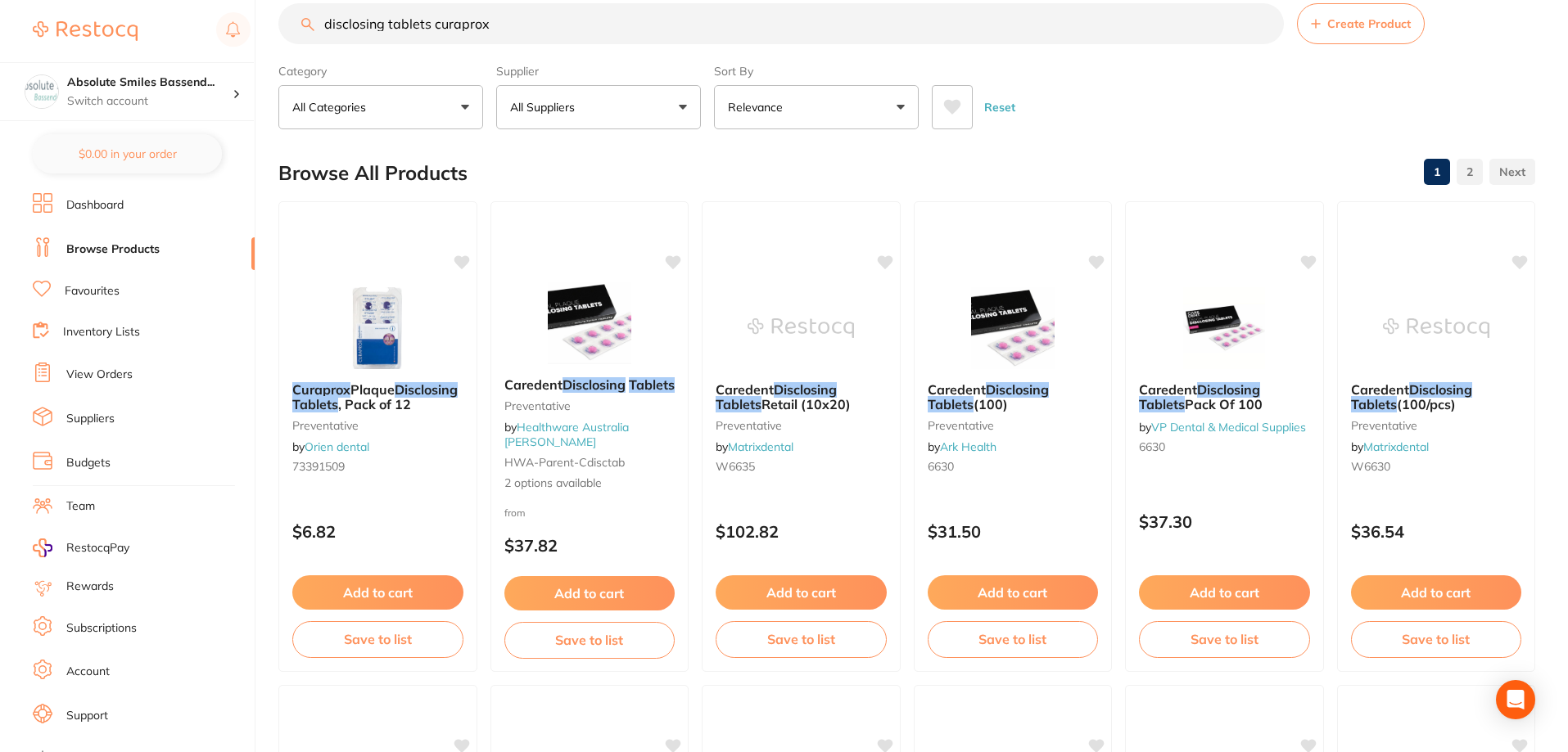
scroll to position [0, 0]
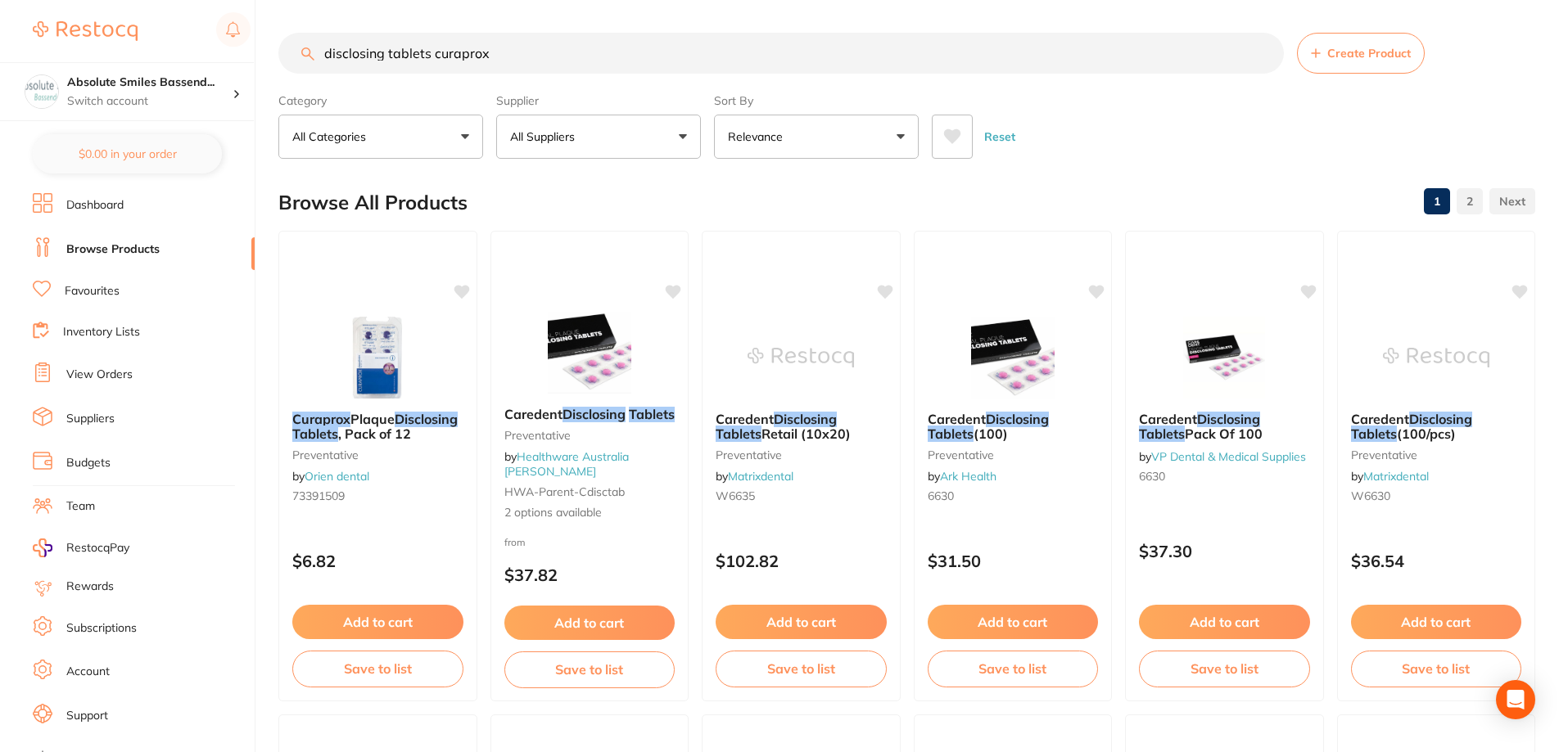
type input "disclosing tablets curaprox"
click at [617, 151] on button "All Suppliers" at bounding box center [599, 136] width 204 height 44
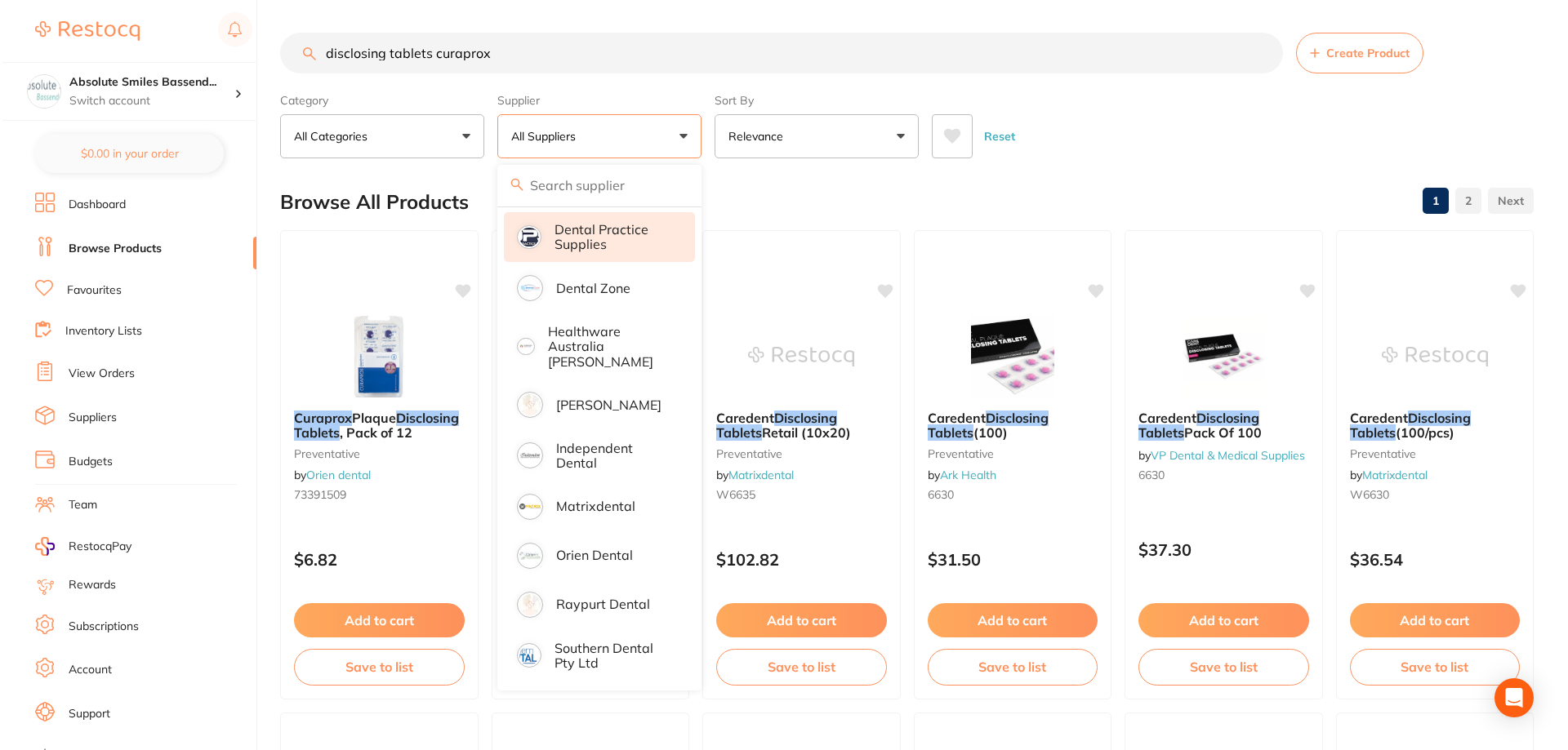
scroll to position [289, 0]
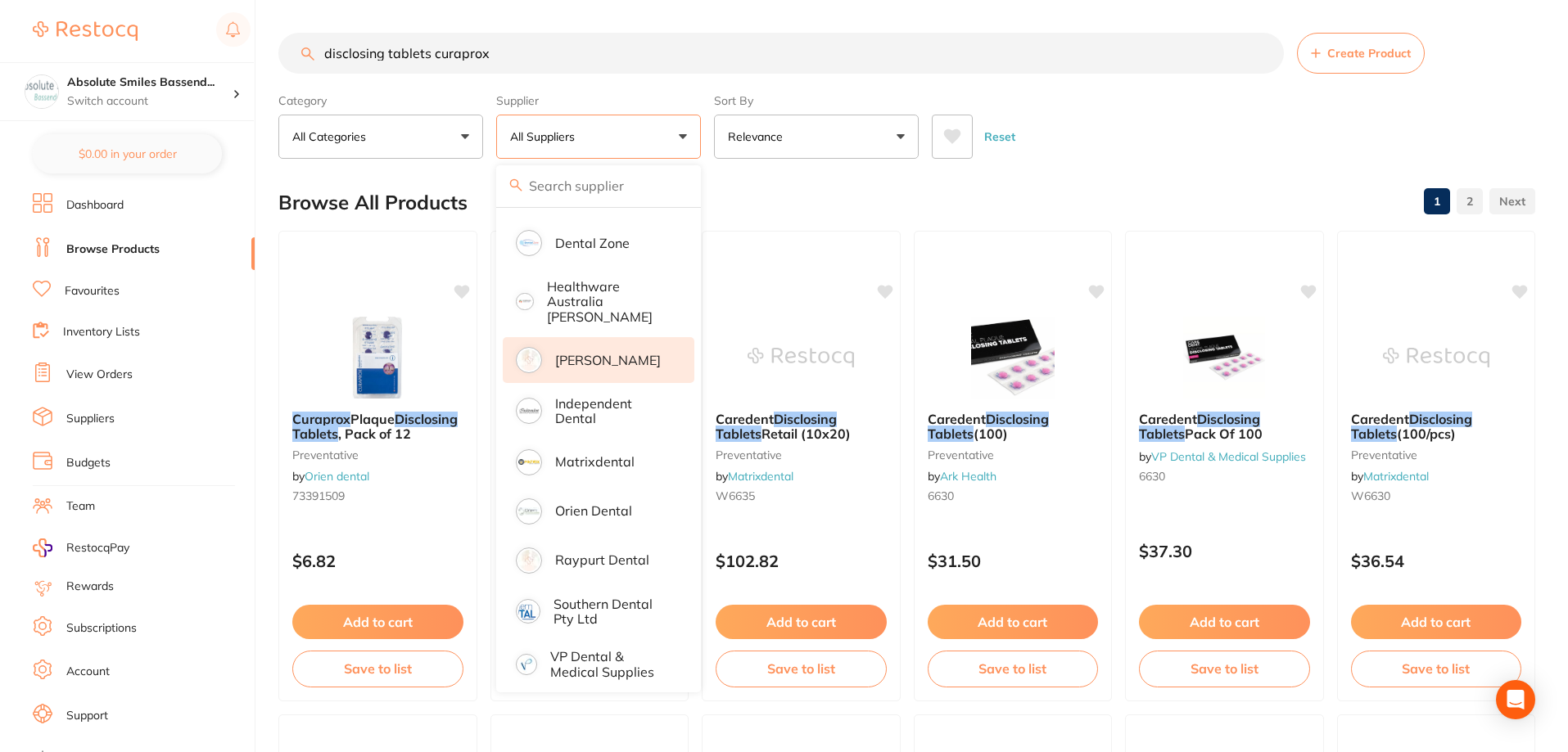
click at [608, 353] on p "[PERSON_NAME]" at bounding box center [608, 360] width 106 height 15
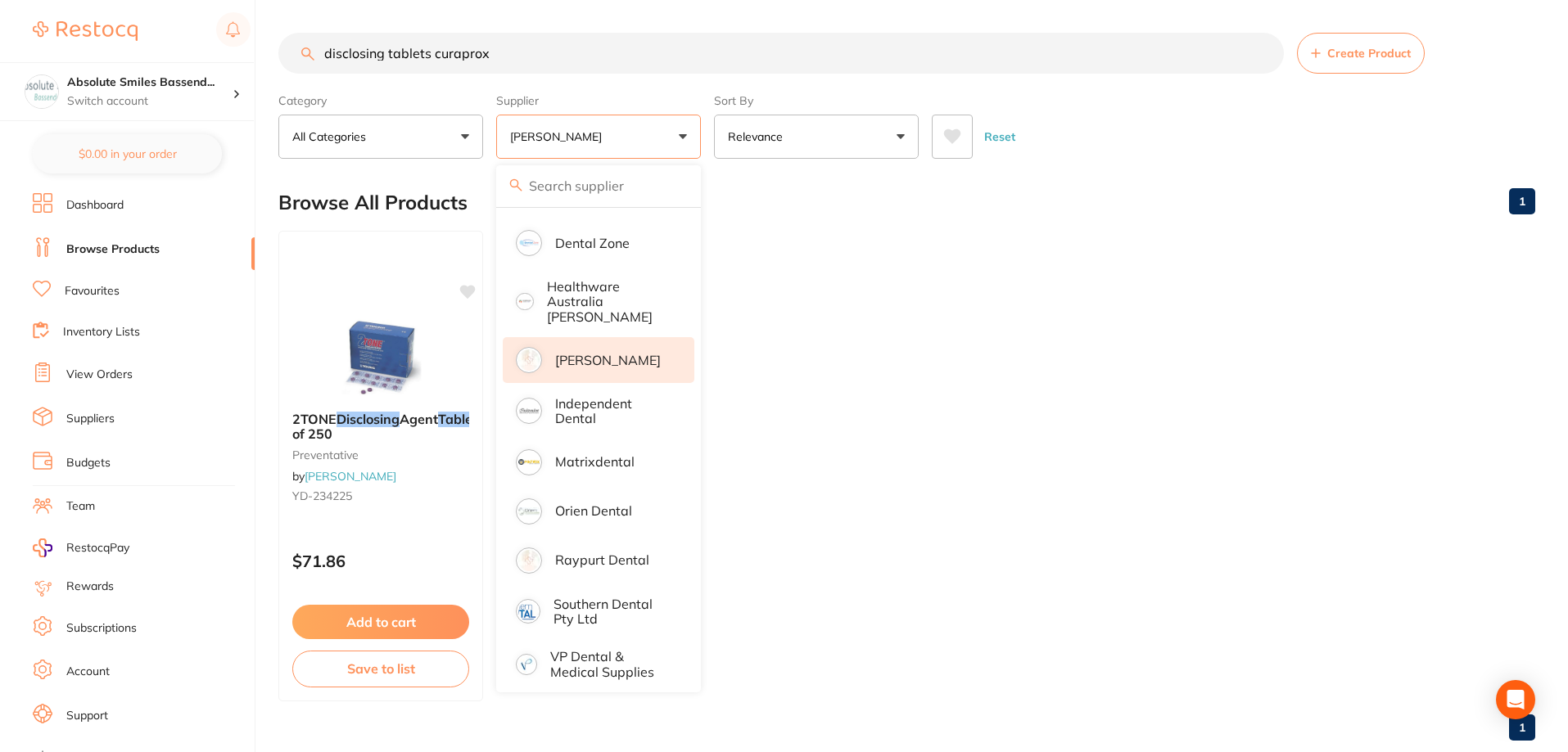
click at [734, 173] on main "disclosing tablets curaprox Create Product Category All Categories All Categori…" at bounding box center [923, 393] width 1290 height 787
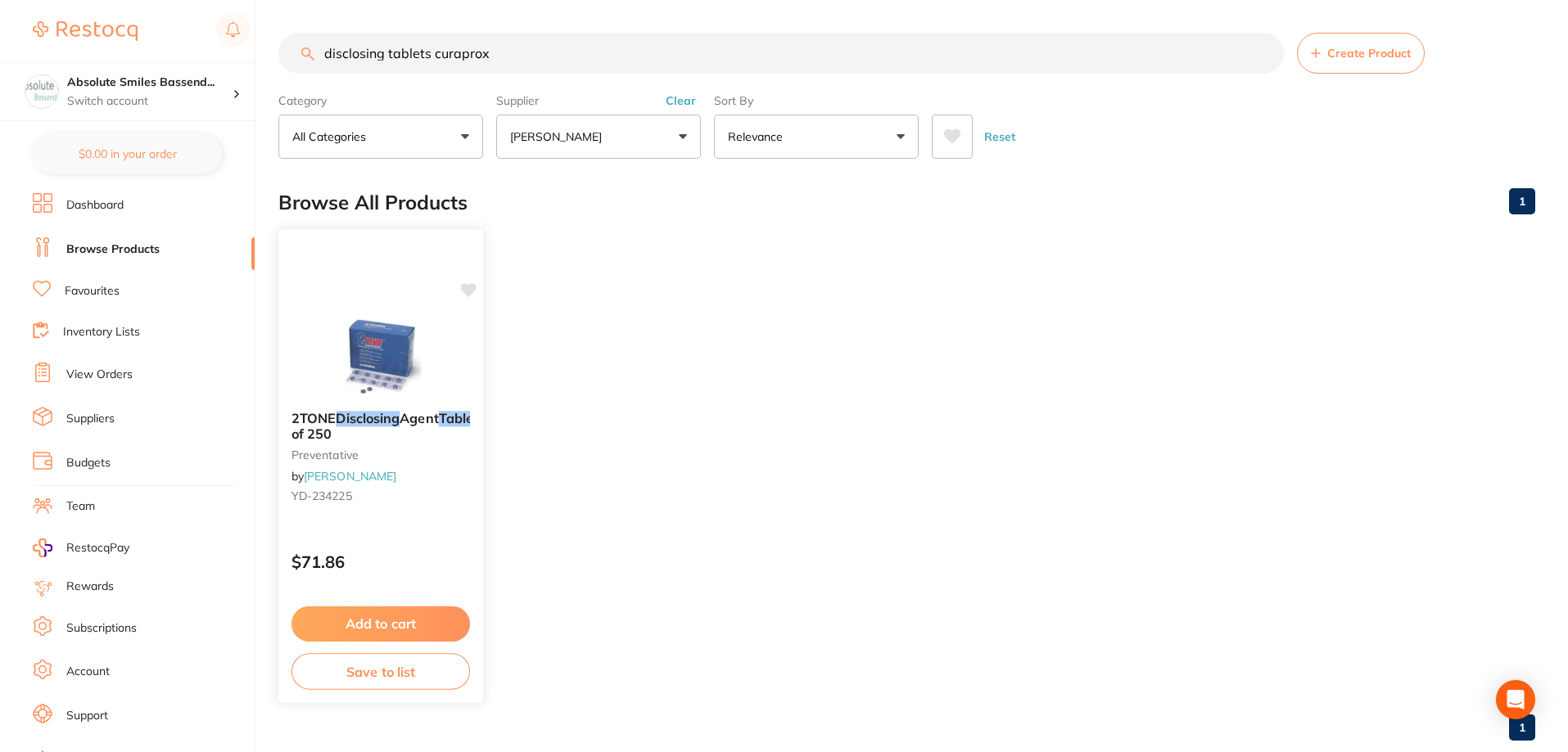
click at [415, 514] on div "2TONE Disclosing Agent Tablets Pack of 250 preventative by Henry Schein Halas Y…" at bounding box center [380, 460] width 204 height 125
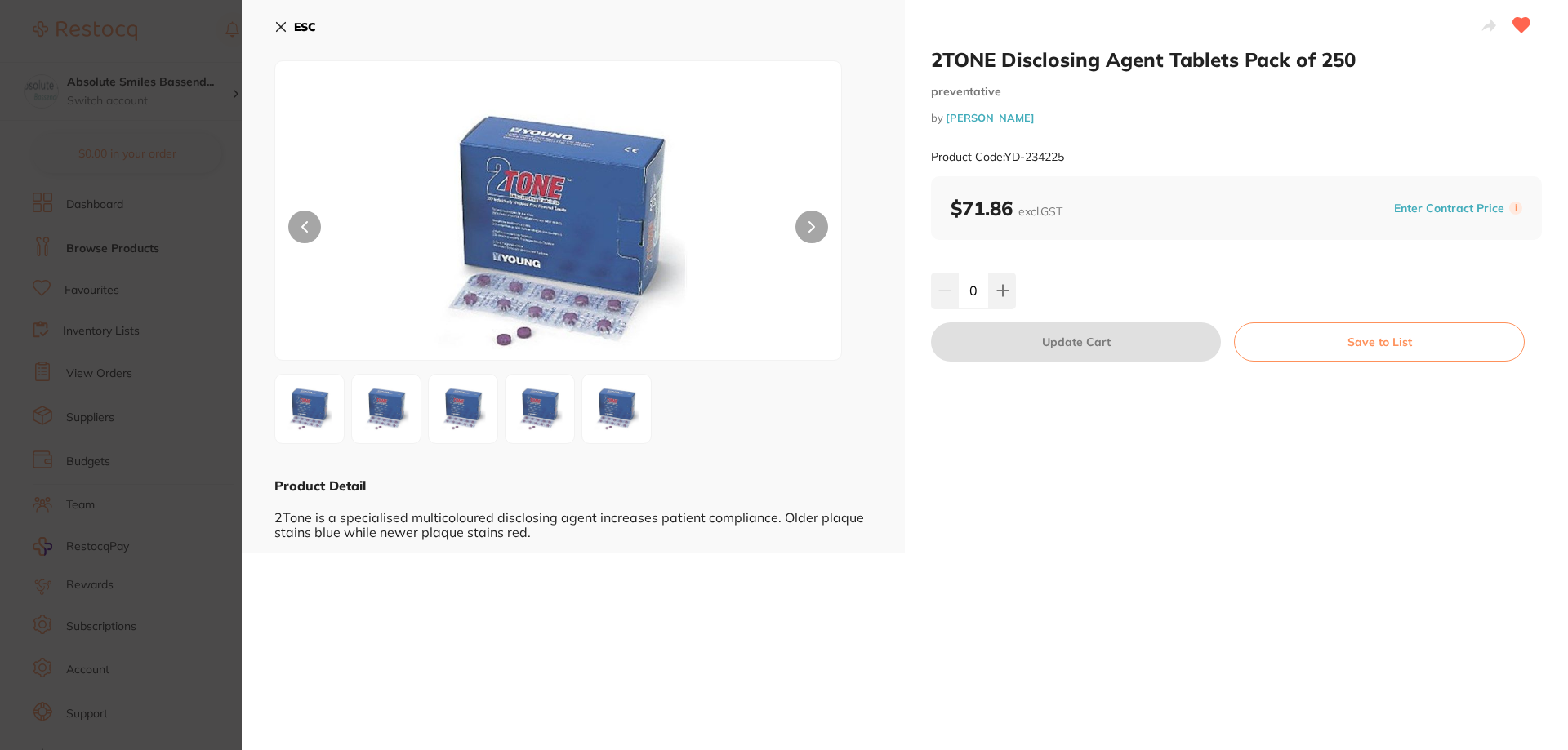
click at [304, 27] on b "ESC" at bounding box center [305, 27] width 22 height 15
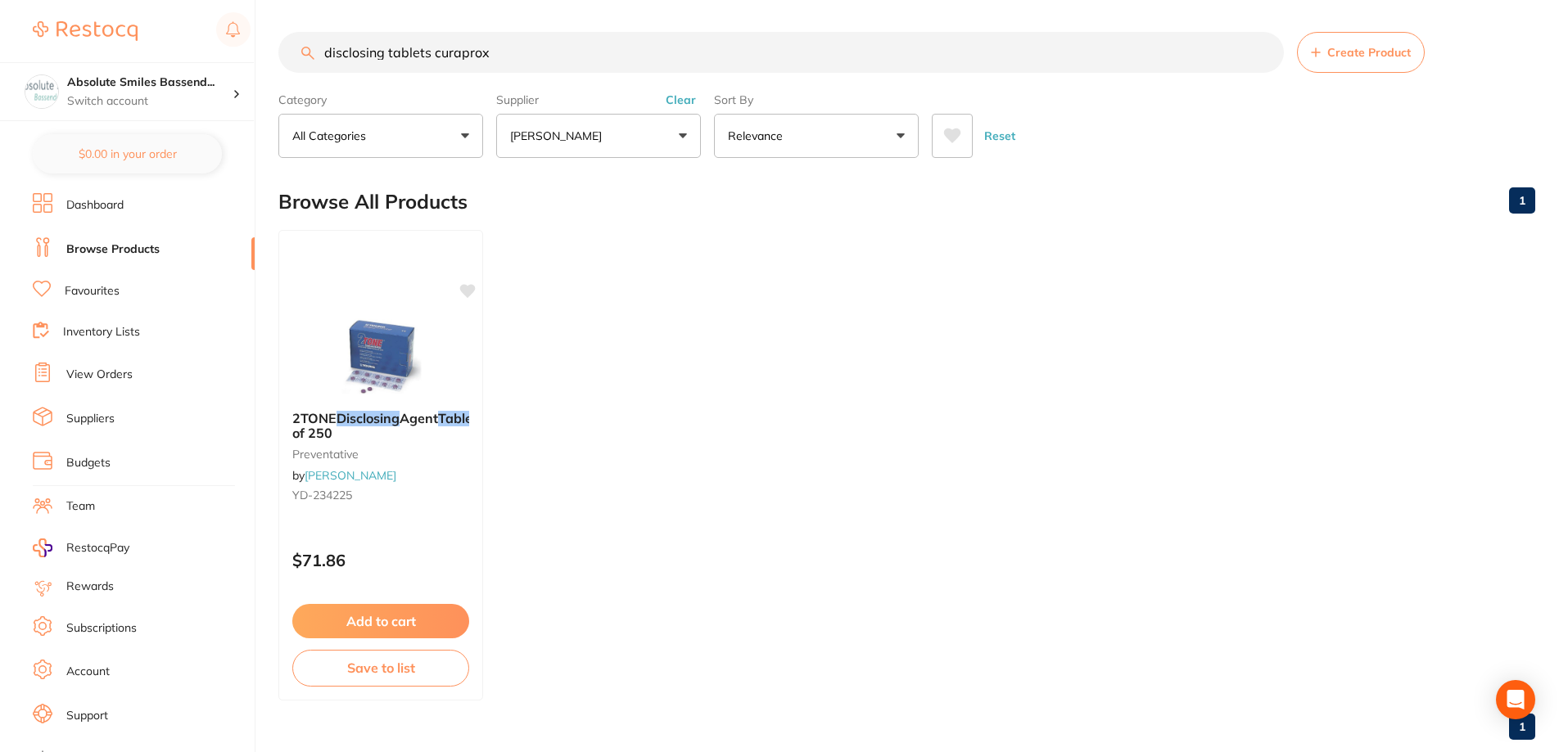
scroll to position [21, 0]
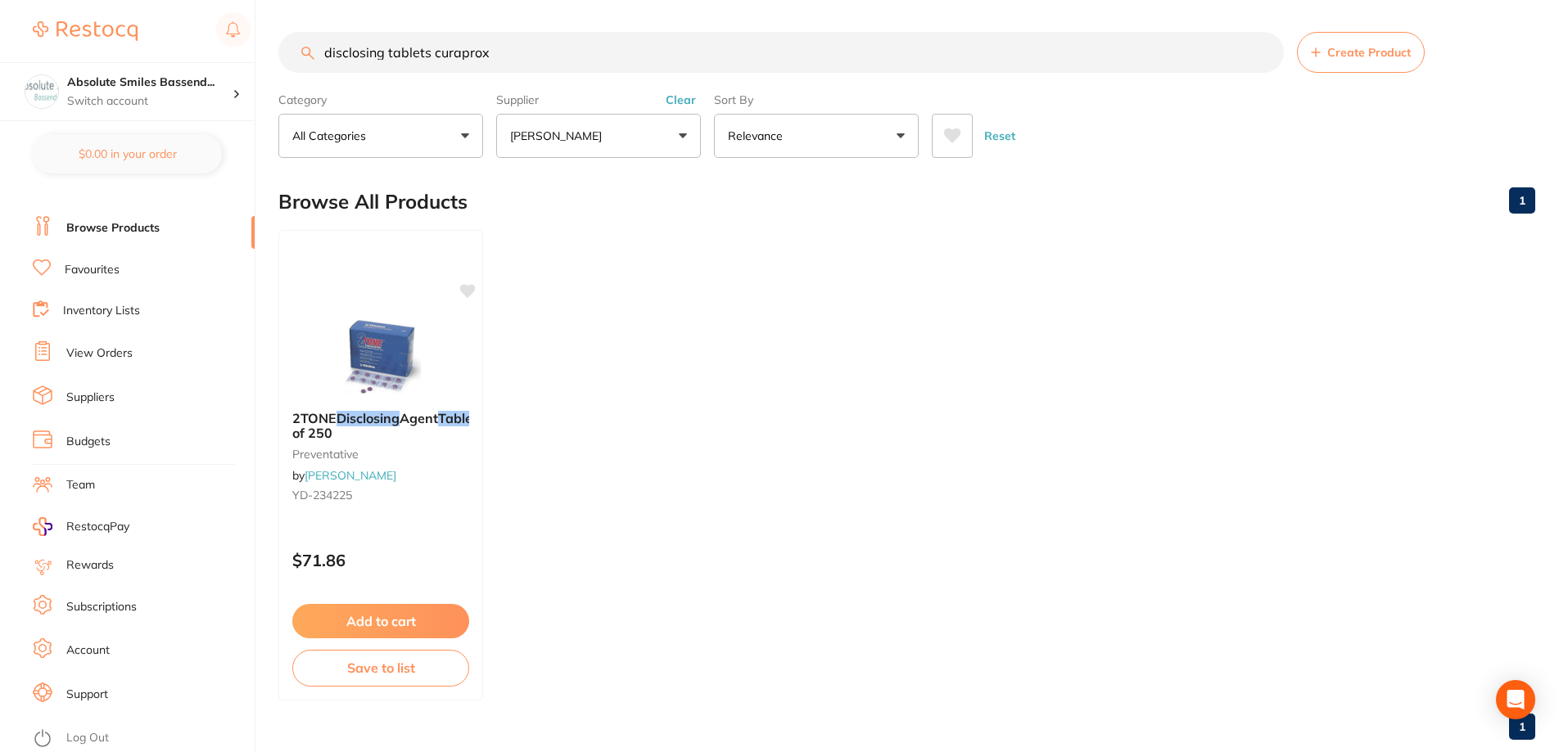
click at [100, 731] on link "Log Out" at bounding box center [88, 738] width 43 height 16
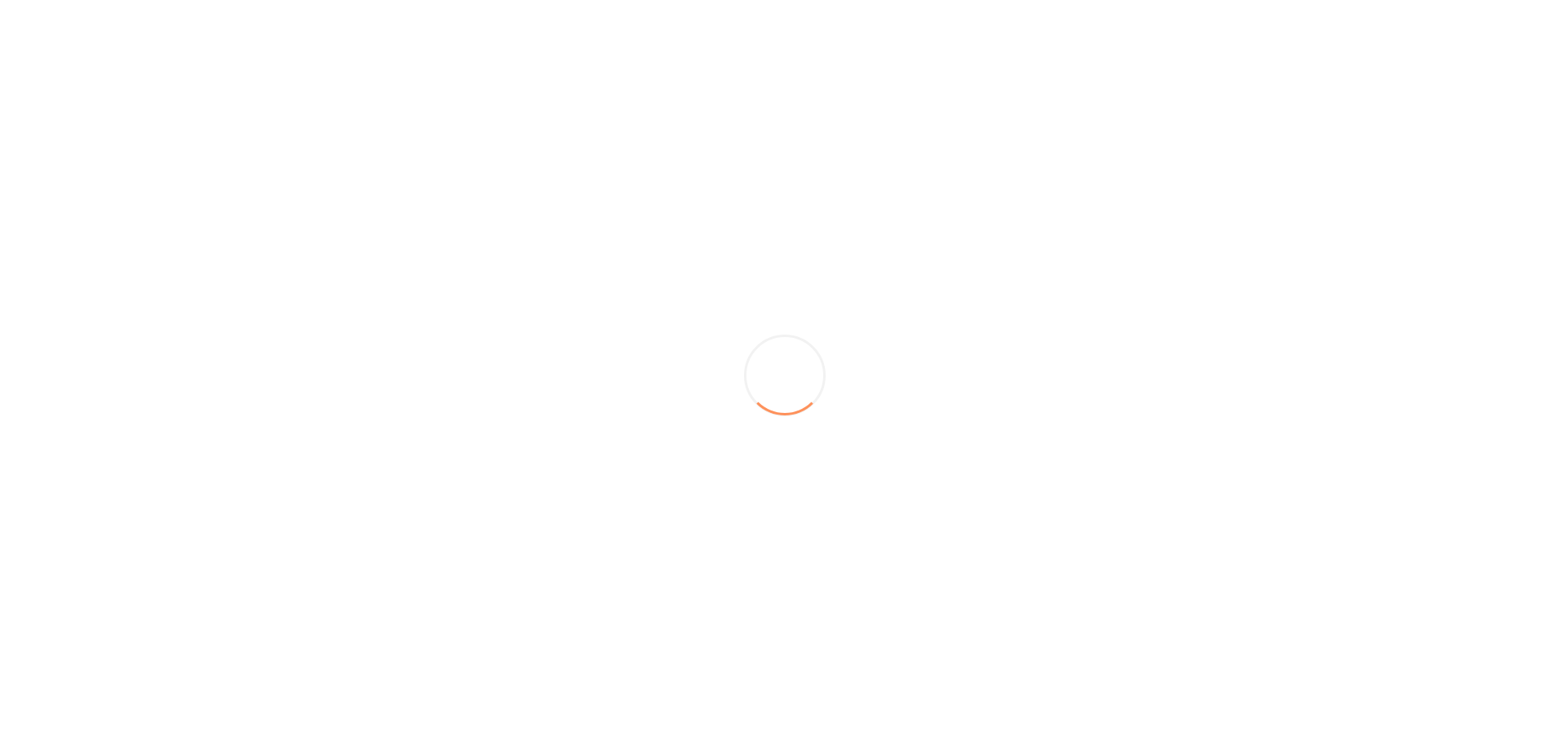
scroll to position [0, 0]
